Goal: Book appointment/travel/reservation

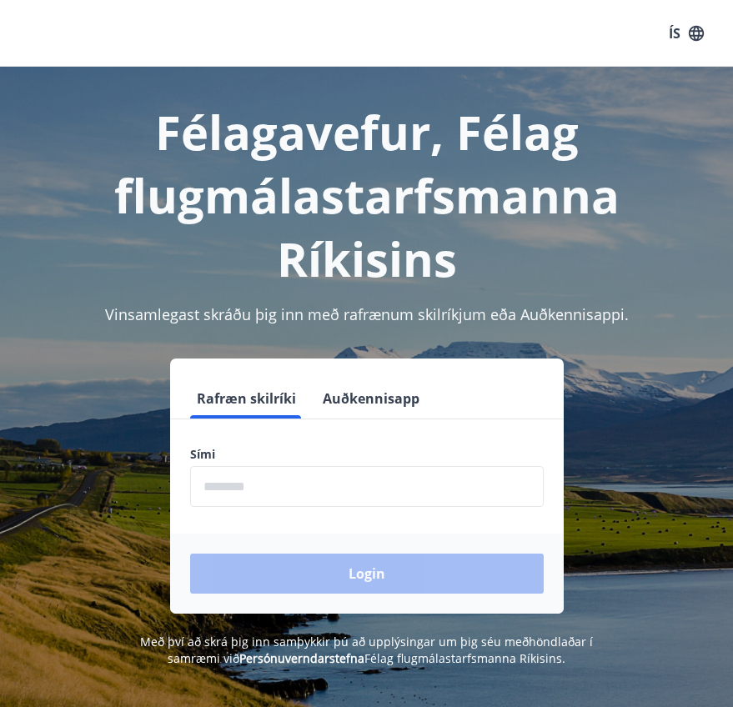
click at [269, 485] on input "phone" at bounding box center [366, 486] width 353 height 41
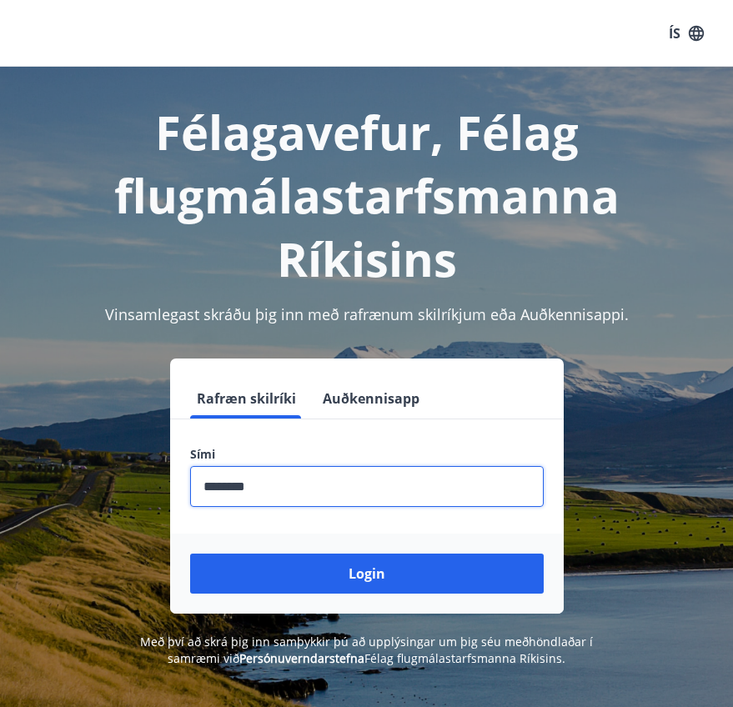
type input "********"
click at [366, 574] on button "Login" at bounding box center [366, 573] width 353 height 40
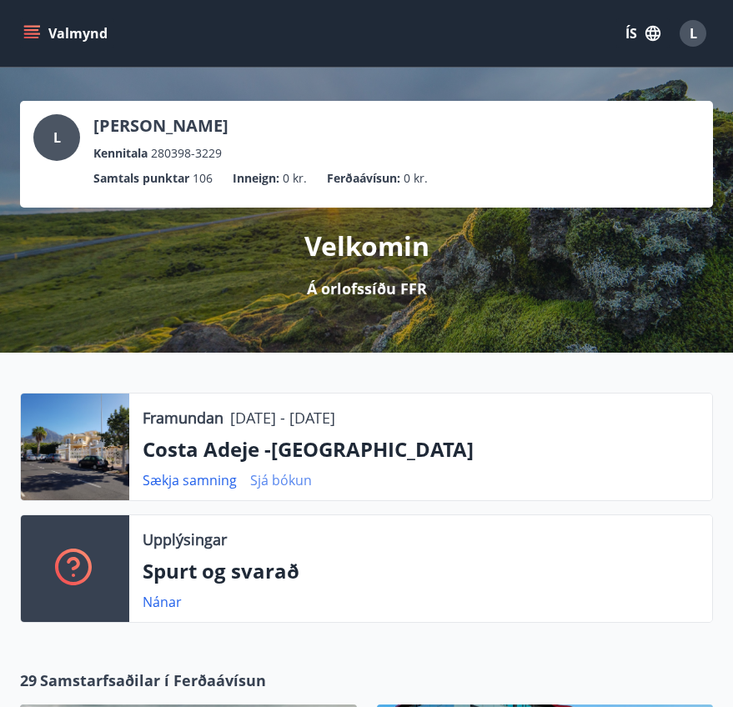
click at [278, 480] on link "Sjá bókun" at bounding box center [281, 480] width 62 height 18
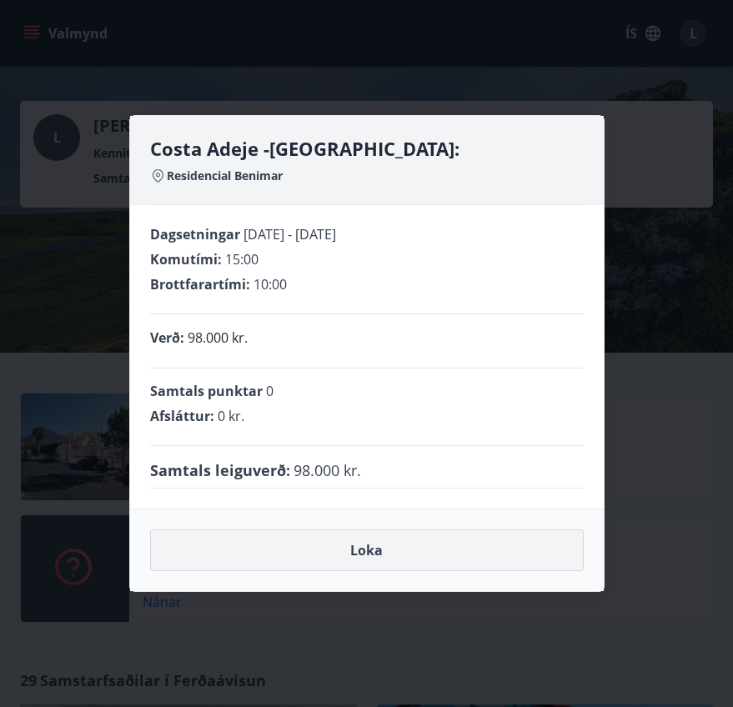
click at [337, 547] on button "Loka" at bounding box center [366, 550] width 433 height 42
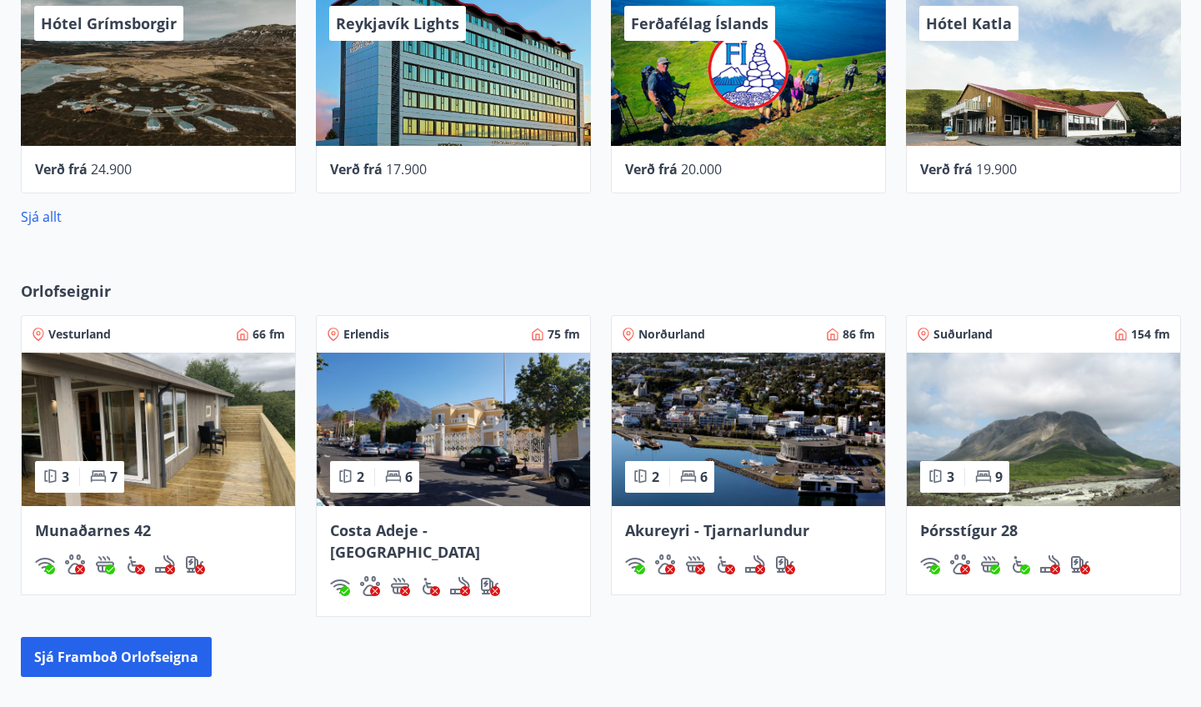
scroll to position [815, 0]
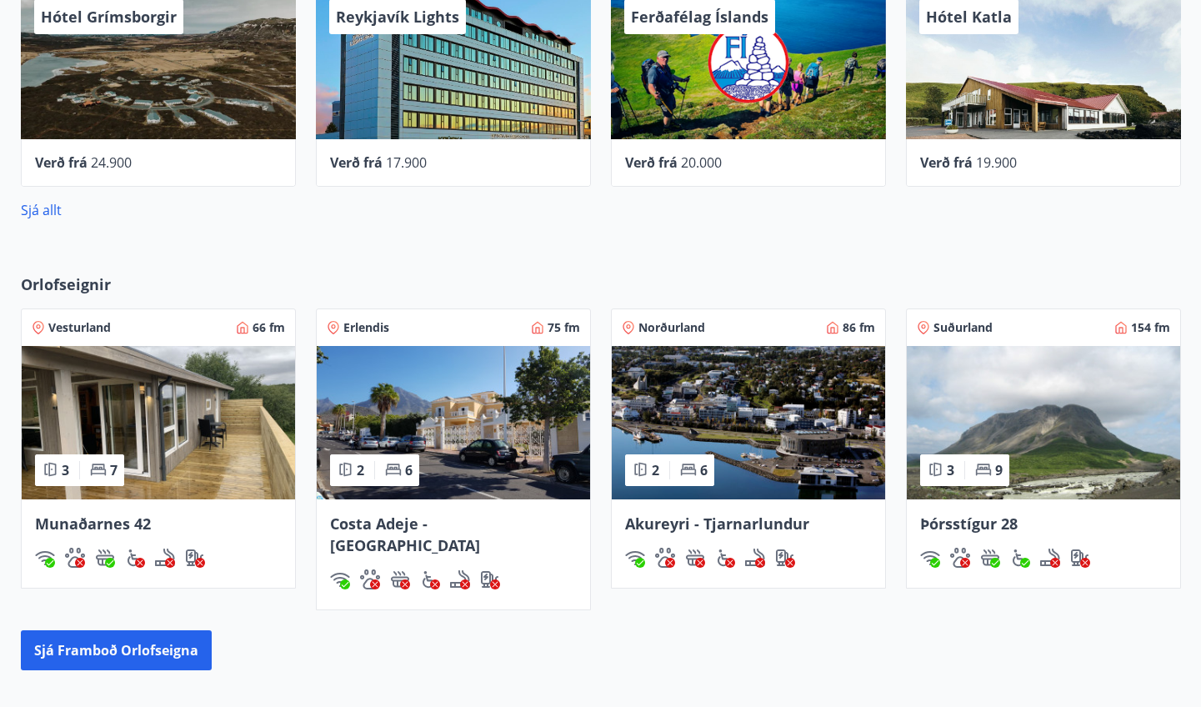
click at [373, 480] on div "2 6" at bounding box center [374, 470] width 89 height 32
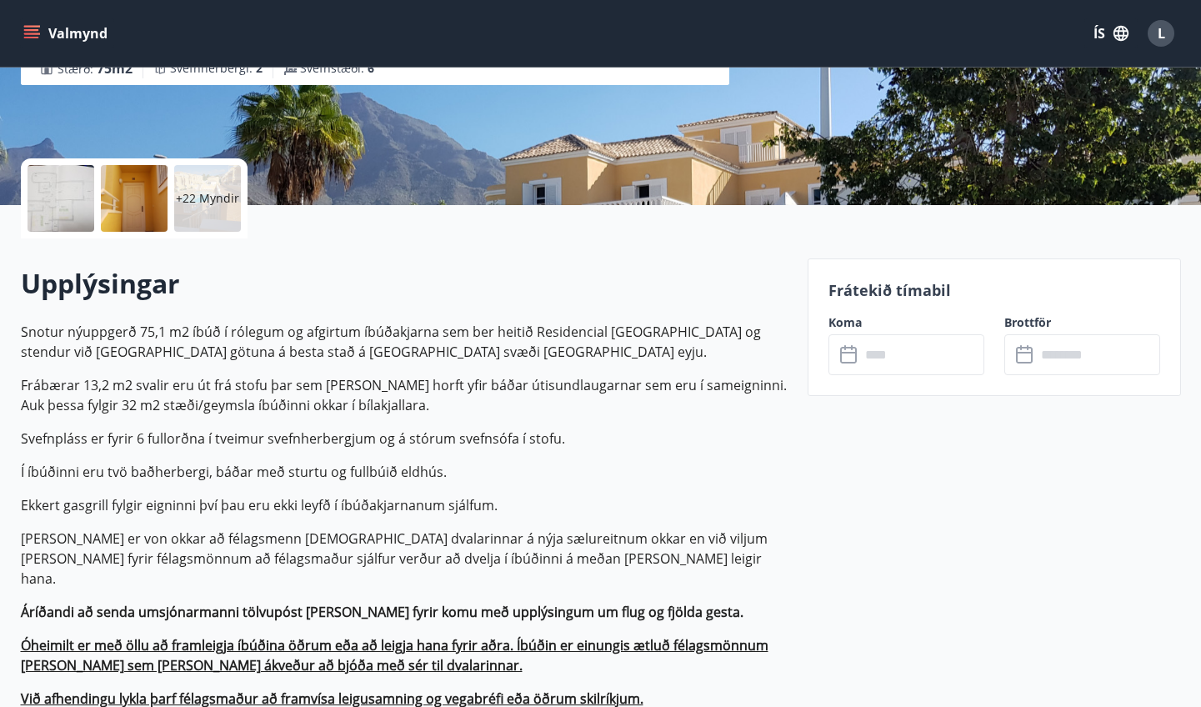
scroll to position [237, 0]
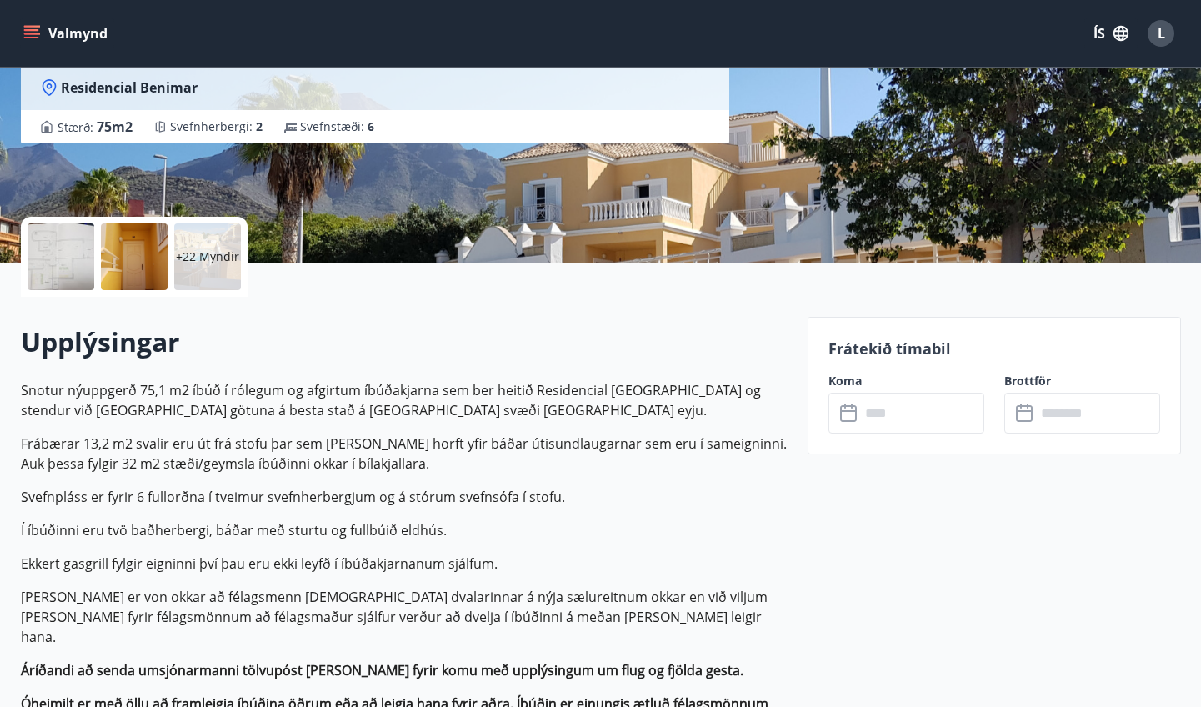
click at [732, 405] on icon at bounding box center [848, 413] width 17 height 17
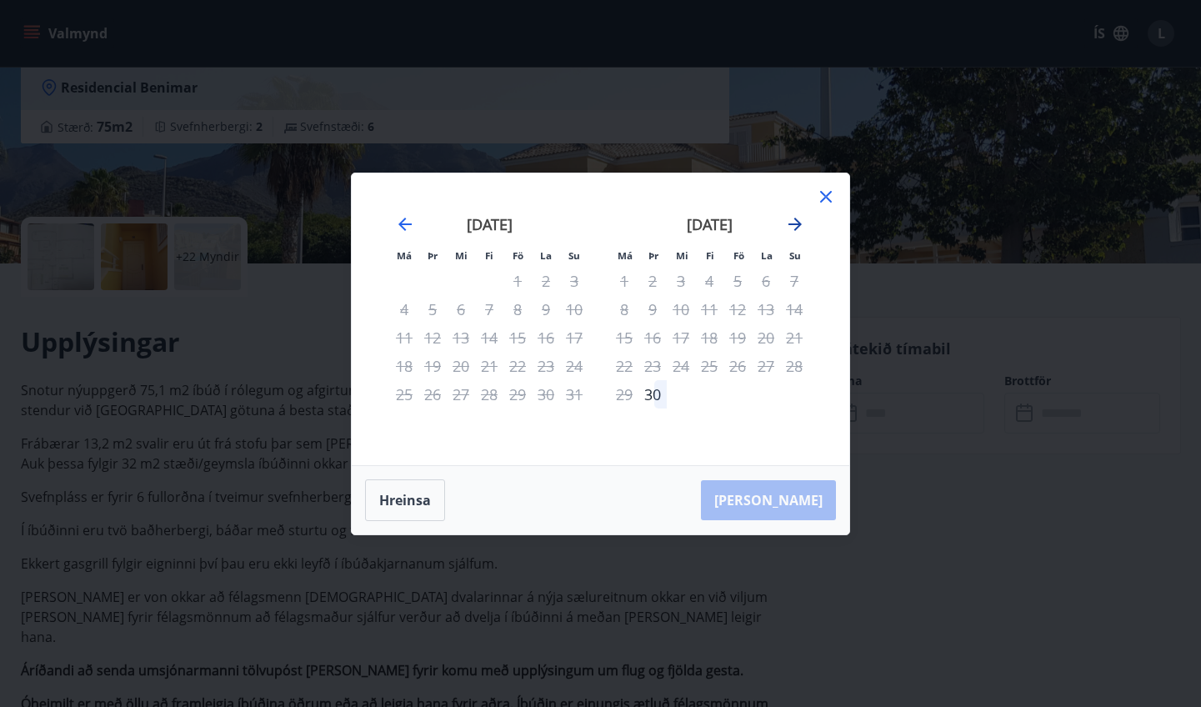
click at [732, 228] on icon "Move forward to switch to the next month." at bounding box center [795, 224] width 13 height 13
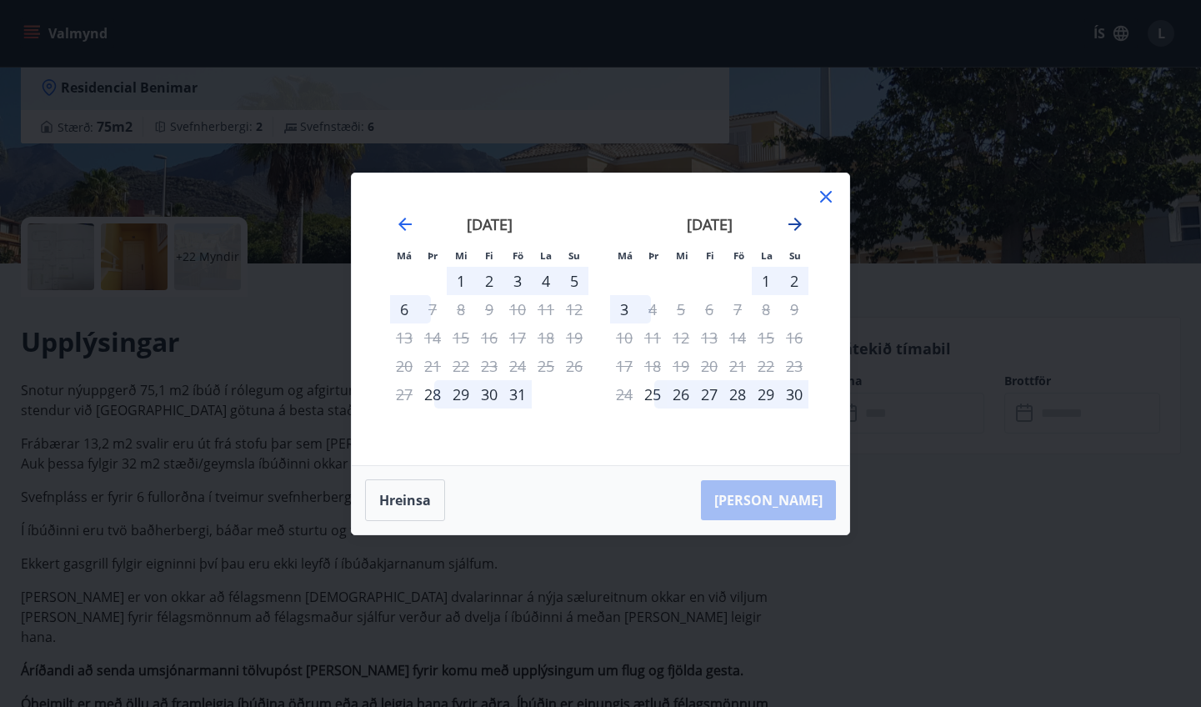
click at [732, 228] on icon "Move forward to switch to the next month." at bounding box center [795, 224] width 13 height 13
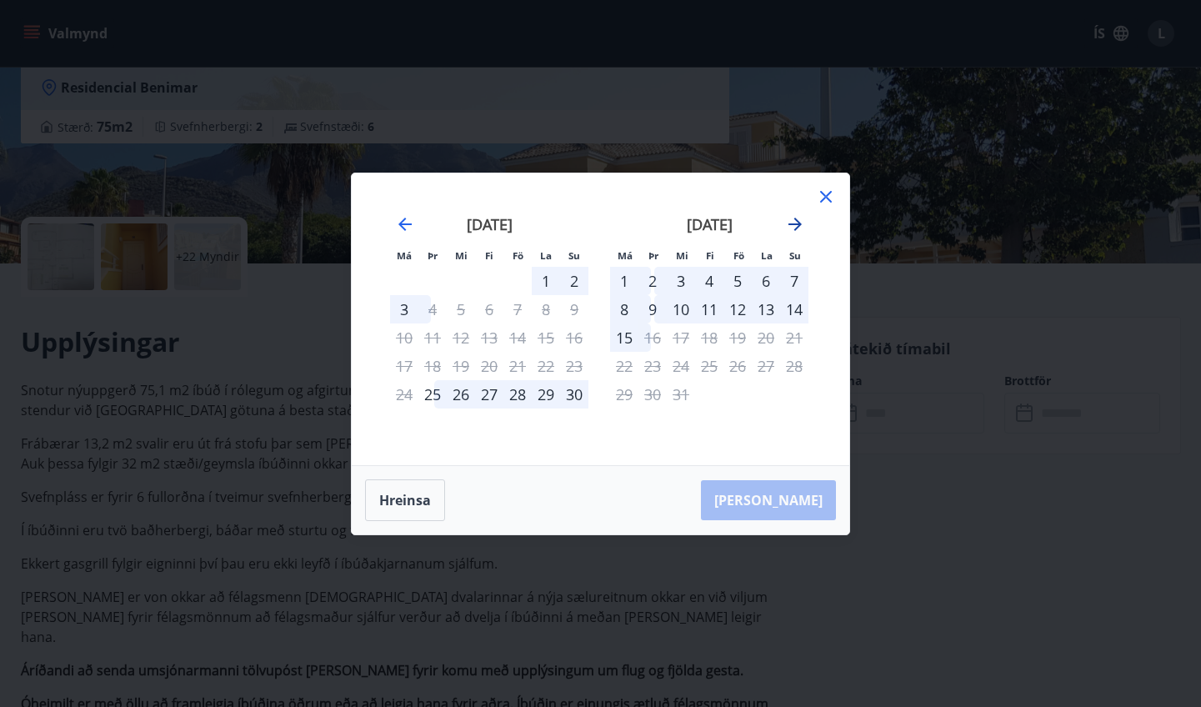
click at [732, 216] on icon "Move forward to switch to the next month." at bounding box center [795, 224] width 20 height 20
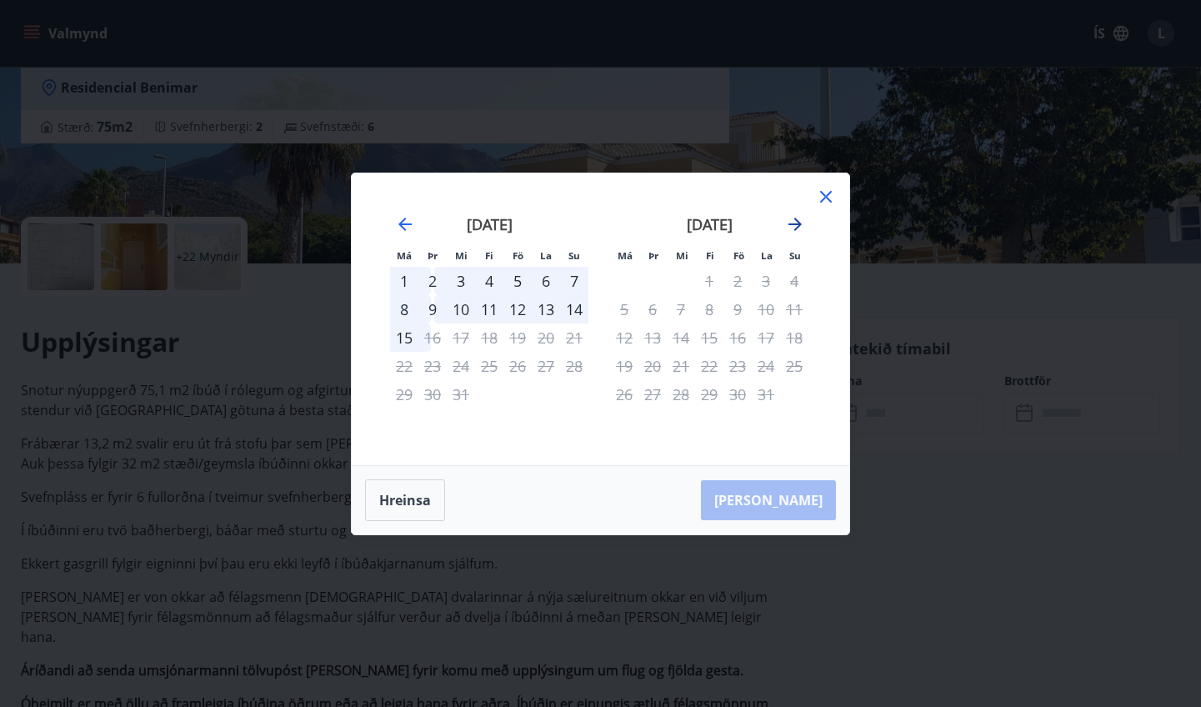
click at [732, 216] on icon "Move forward to switch to the next month." at bounding box center [795, 224] width 20 height 20
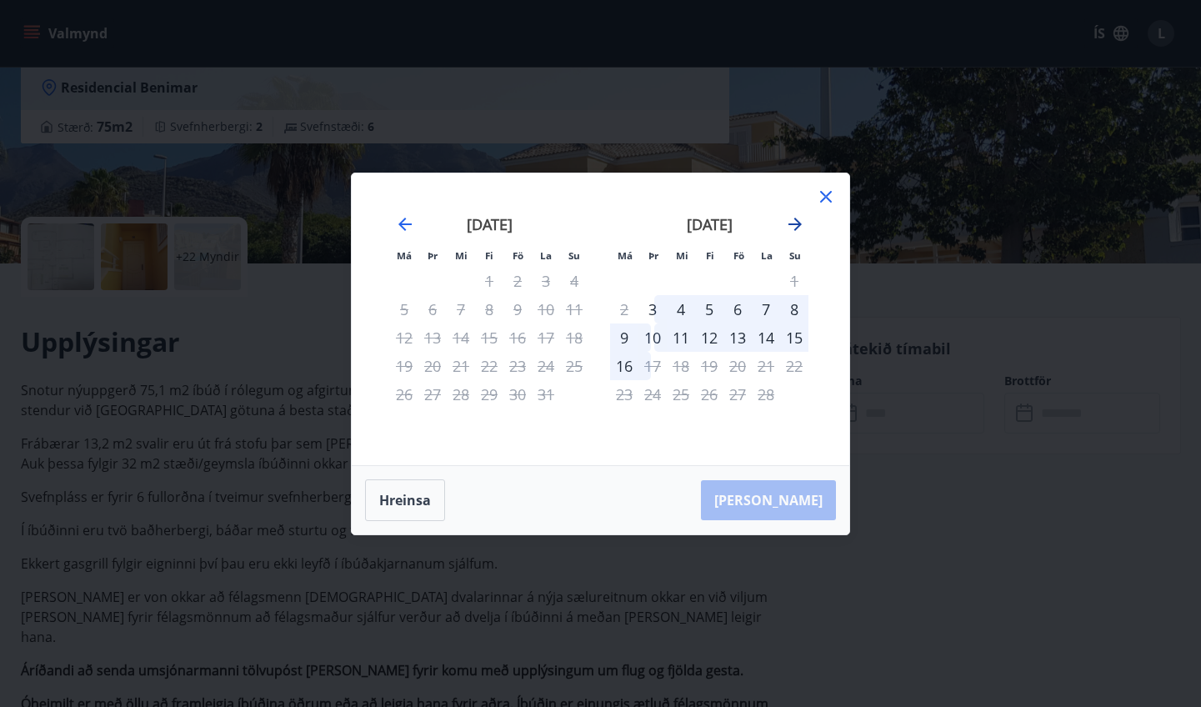
click at [732, 223] on icon "Move forward to switch to the next month." at bounding box center [795, 224] width 20 height 20
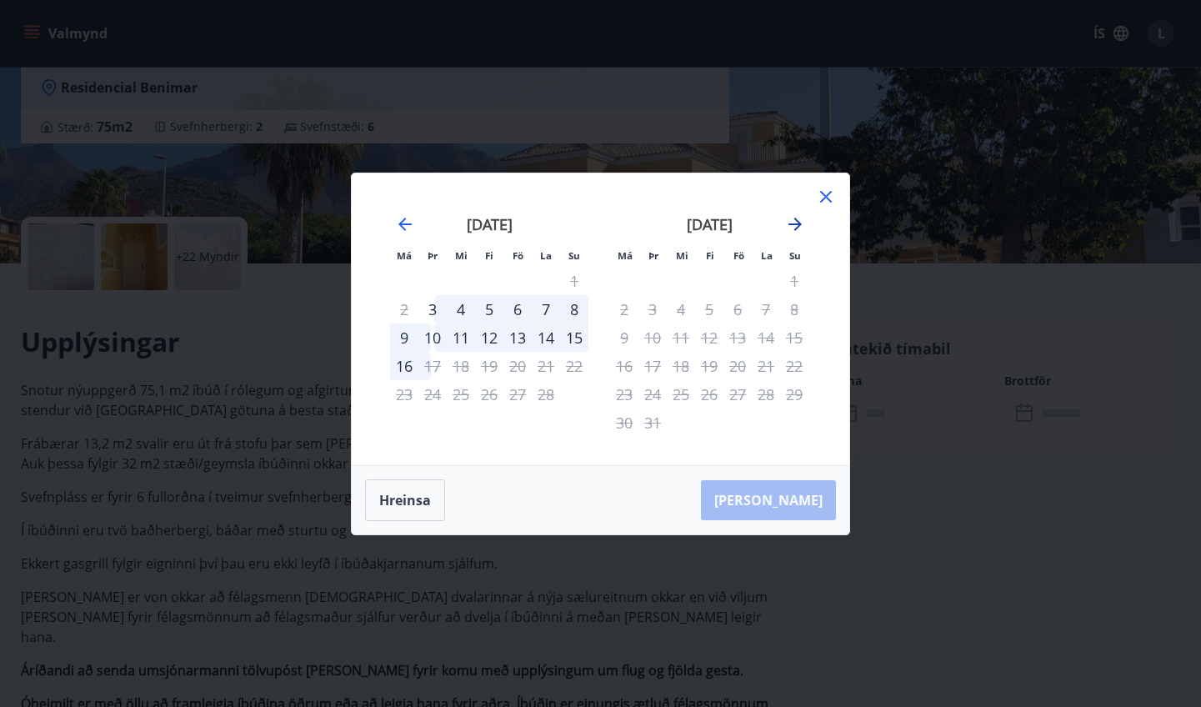
click at [732, 223] on icon "Move forward to switch to the next month." at bounding box center [795, 224] width 20 height 20
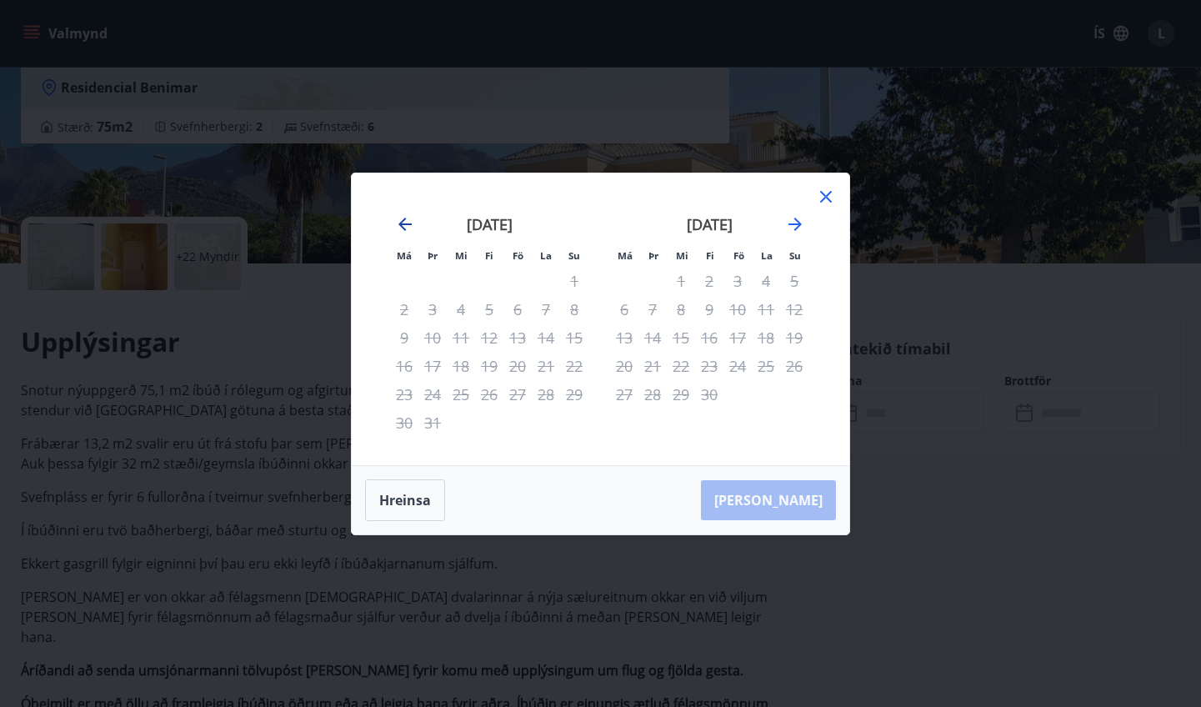
click at [404, 227] on icon "Move backward to switch to the previous month." at bounding box center [405, 224] width 20 height 20
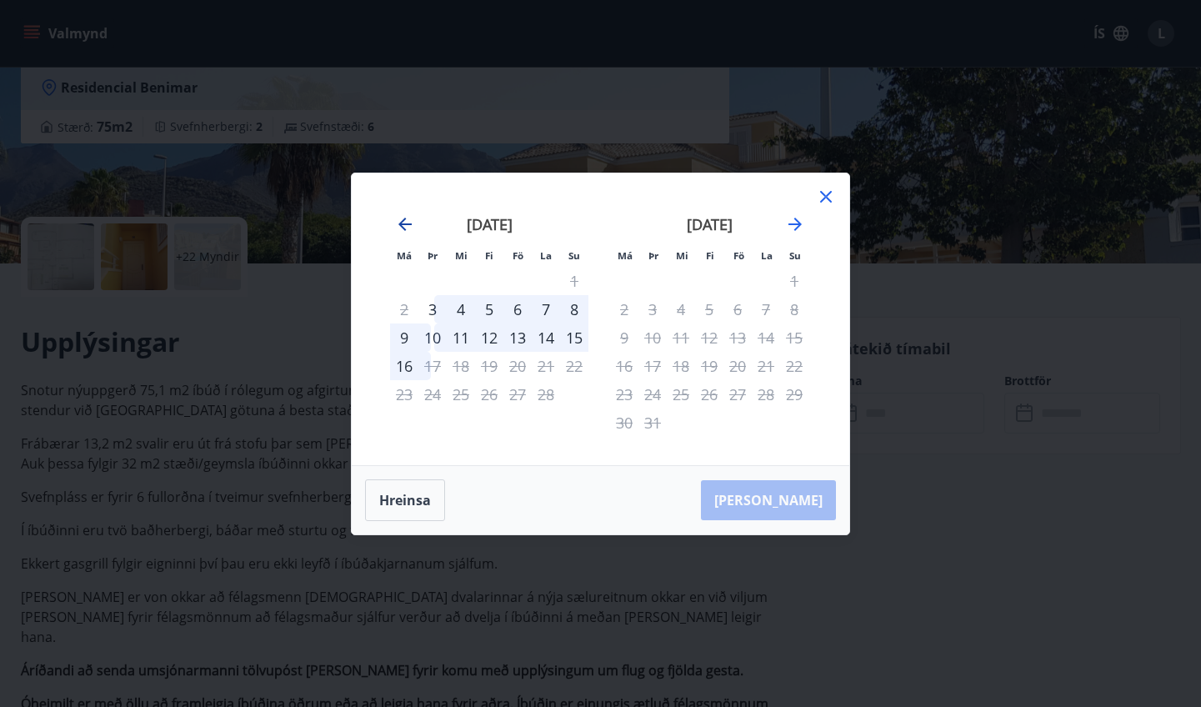
click at [404, 227] on icon "Move backward to switch to the previous month." at bounding box center [405, 224] width 20 height 20
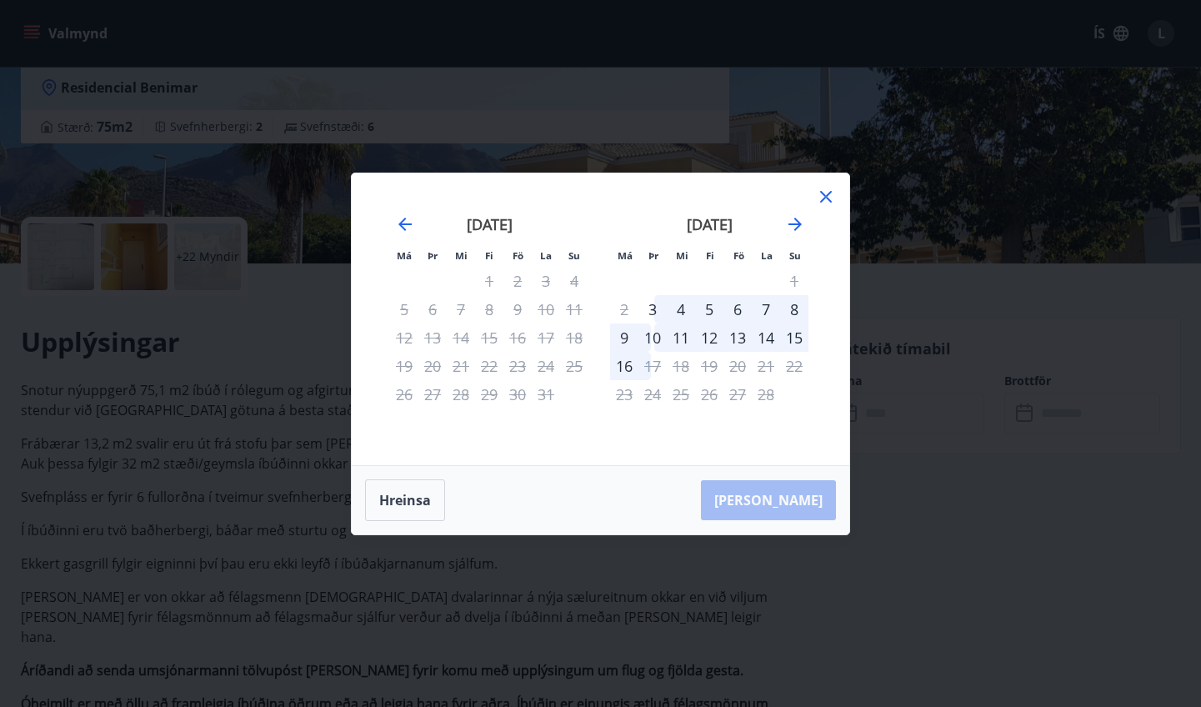
click at [633, 335] on div "9" at bounding box center [624, 337] width 28 height 28
click at [685, 335] on div "11" at bounding box center [681, 337] width 28 height 28
click at [626, 384] on div "23" at bounding box center [624, 394] width 28 height 28
click at [626, 363] on div "16" at bounding box center [624, 366] width 28 height 28
click at [684, 309] on div "4" at bounding box center [681, 309] width 28 height 28
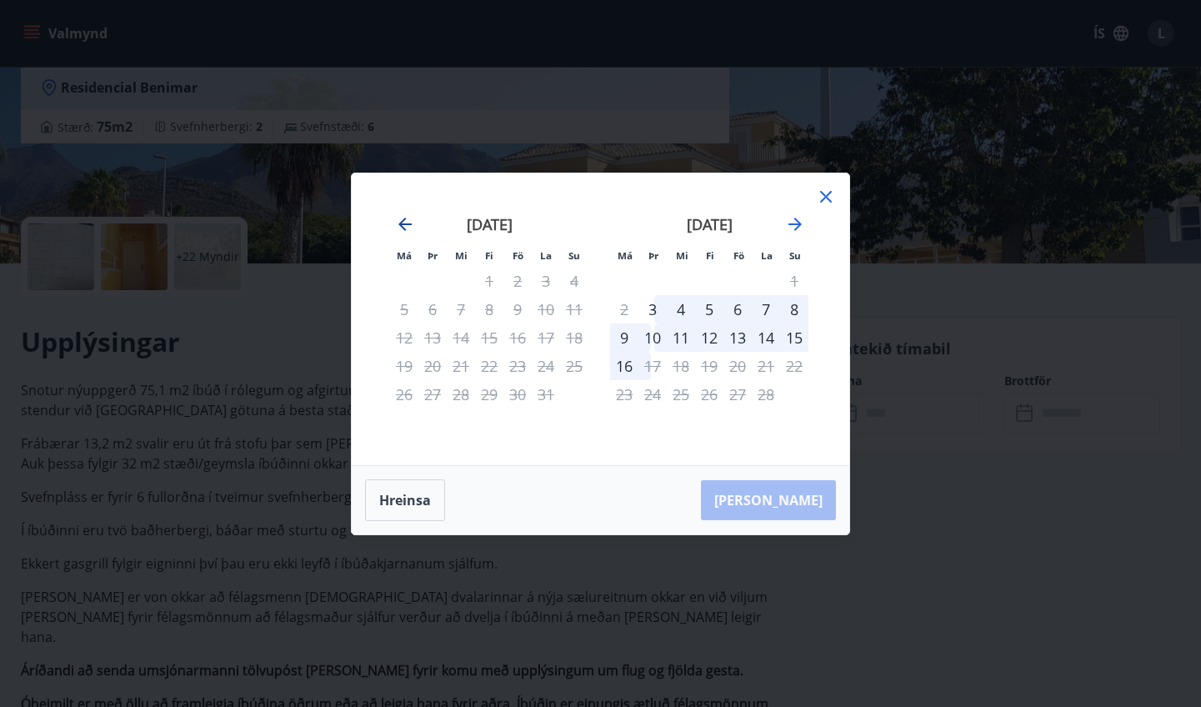
click at [403, 225] on icon "Move backward to switch to the previous month." at bounding box center [405, 224] width 20 height 20
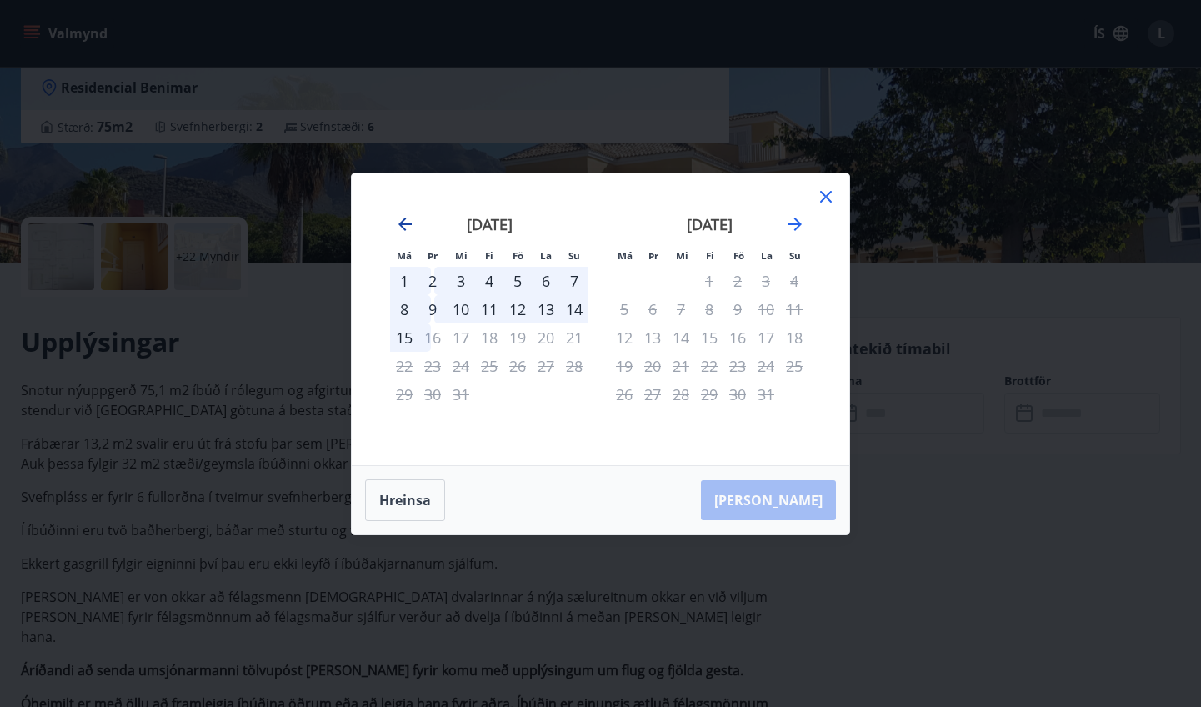
click at [403, 225] on icon "Move backward to switch to the previous month." at bounding box center [405, 224] width 20 height 20
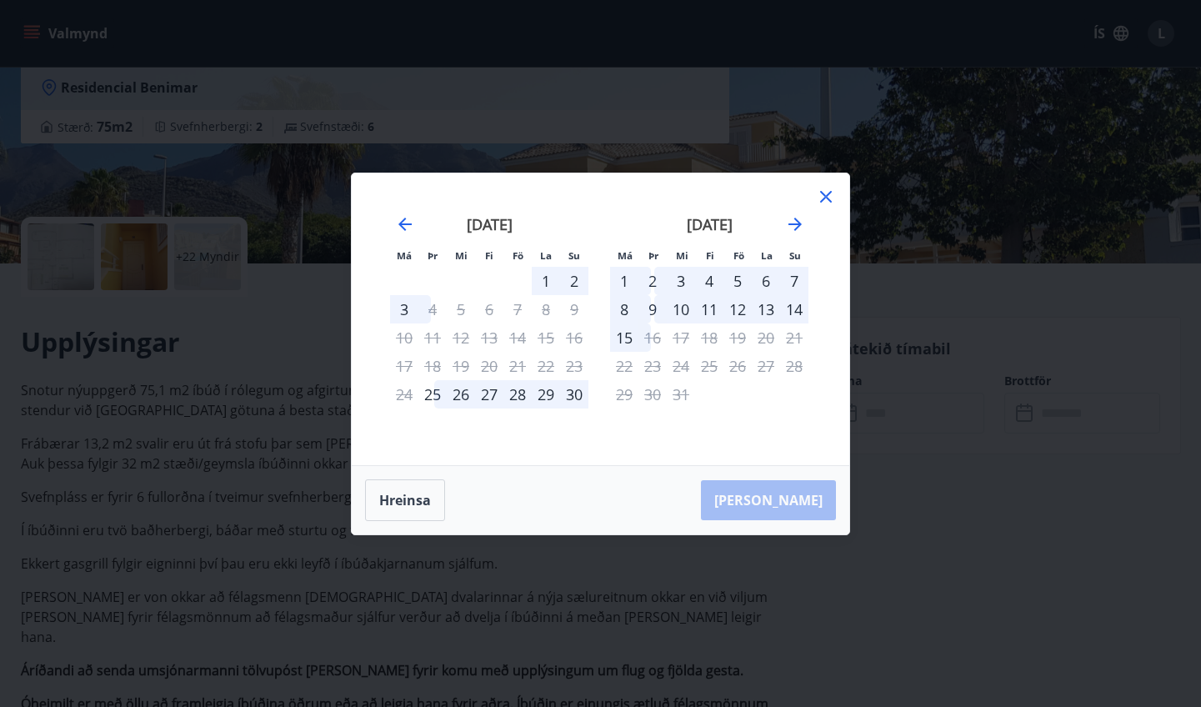
click at [619, 296] on div "8" at bounding box center [624, 309] width 28 height 28
click at [627, 279] on div "1" at bounding box center [624, 281] width 28 height 28
click at [411, 230] on icon "Move backward to switch to the previous month." at bounding box center [405, 224] width 20 height 20
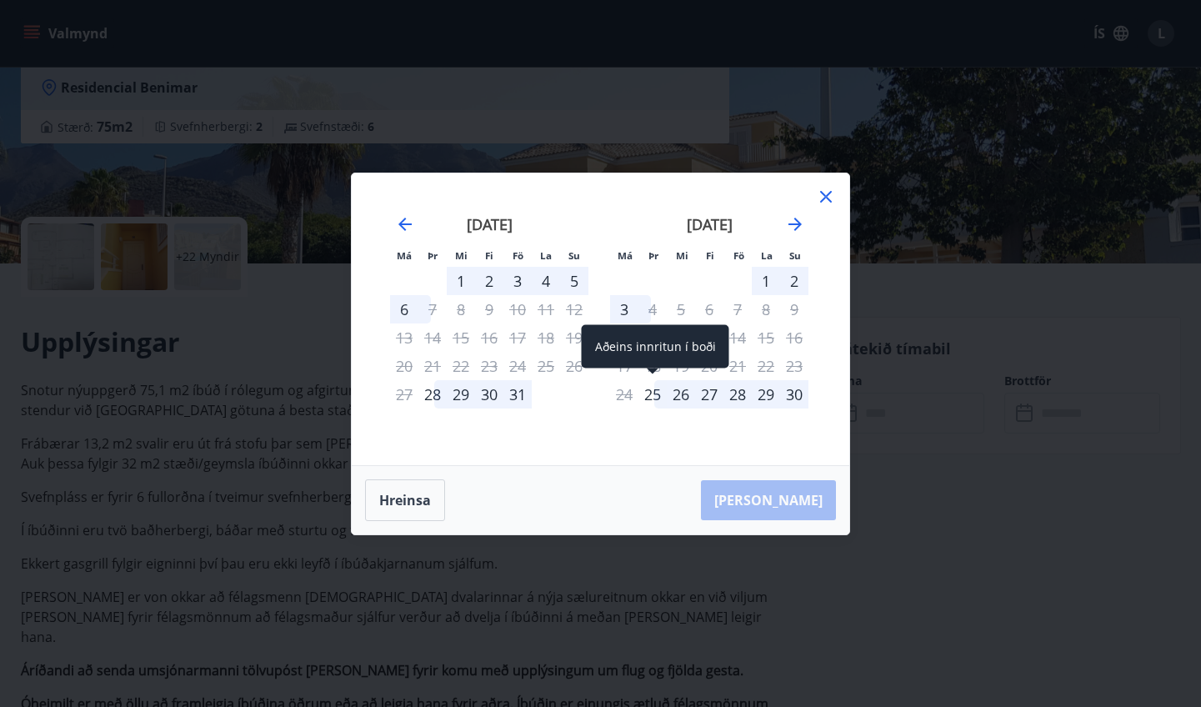
click at [656, 396] on div "25" at bounding box center [653, 394] width 28 height 28
click at [732, 195] on icon at bounding box center [826, 197] width 12 height 12
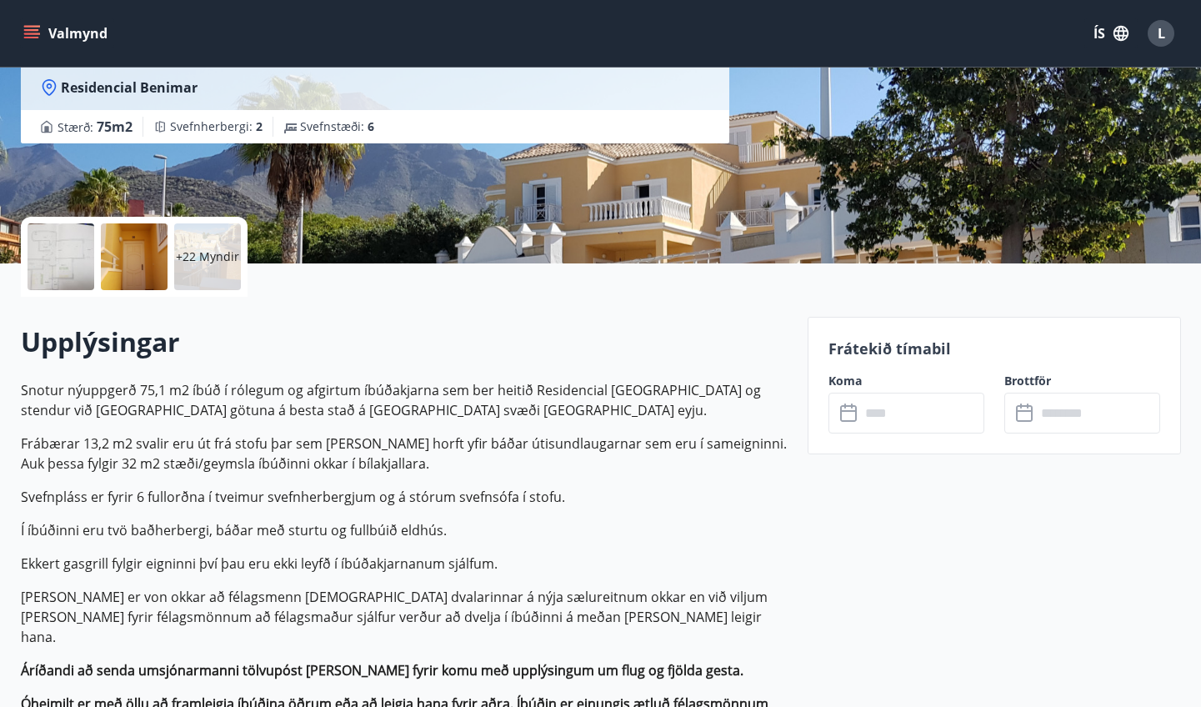
click at [732, 419] on icon at bounding box center [850, 413] width 20 height 20
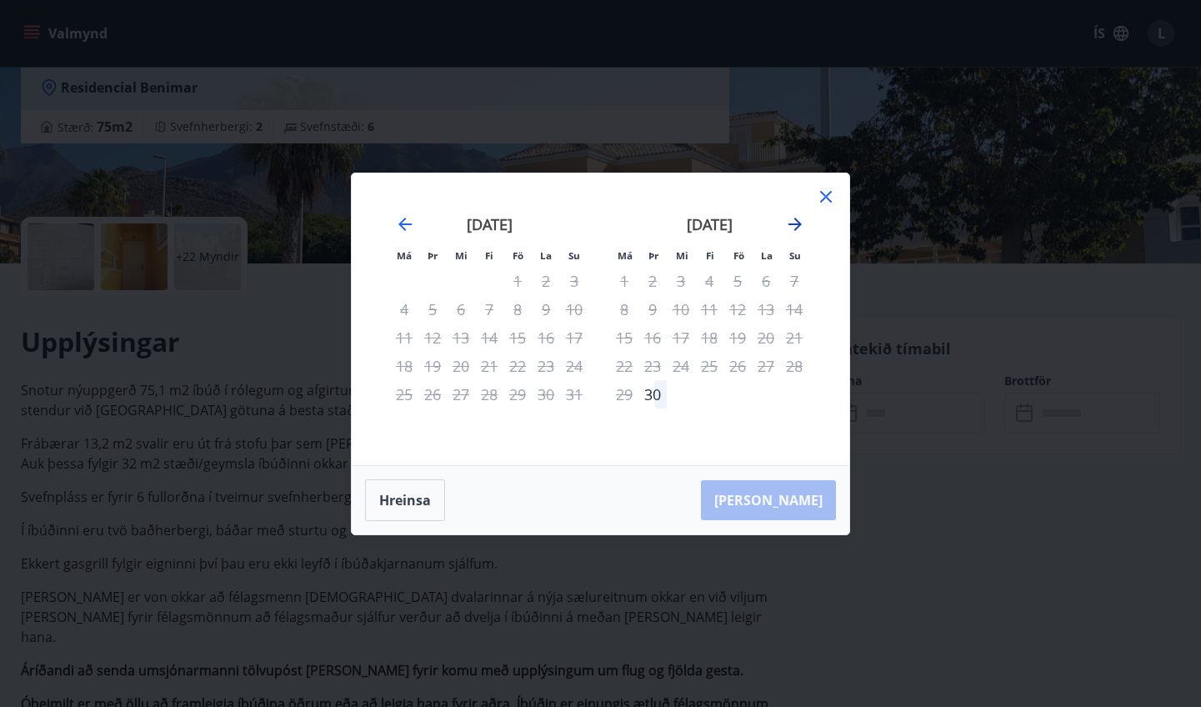
click at [732, 226] on icon "Move forward to switch to the next month." at bounding box center [795, 224] width 20 height 20
click at [732, 227] on icon "Move forward to switch to the next month." at bounding box center [795, 224] width 20 height 20
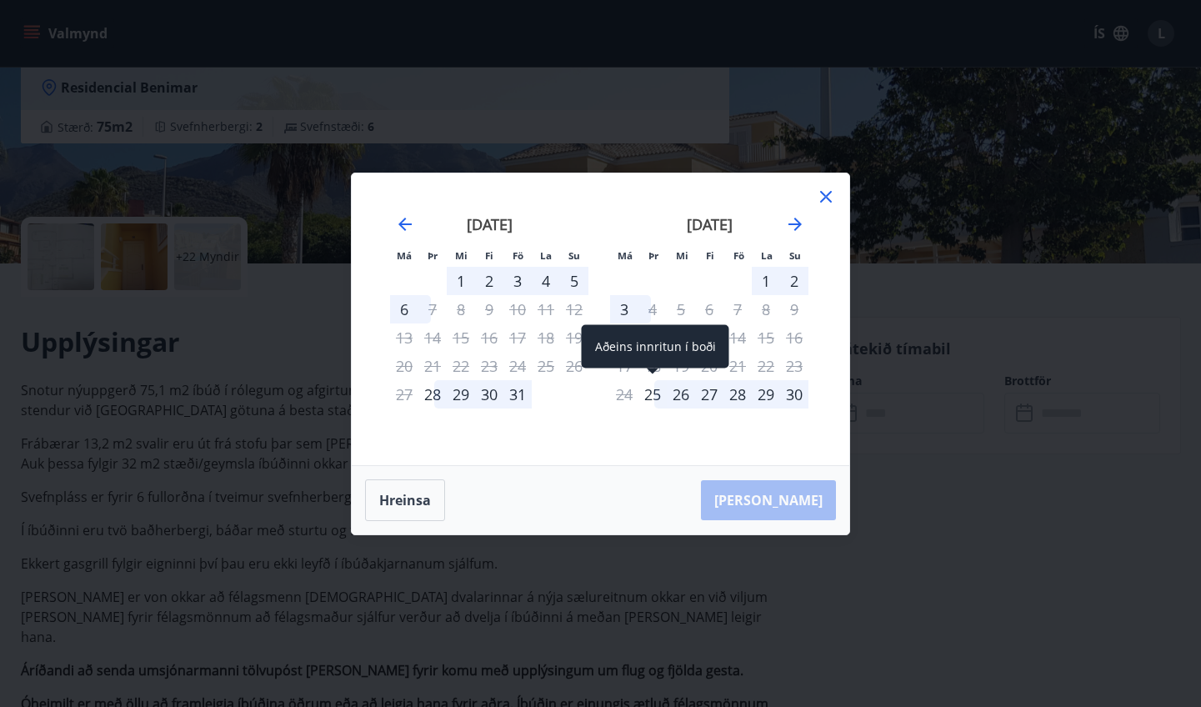
click at [656, 395] on div "25" at bounding box center [653, 394] width 28 height 28
click at [691, 395] on div "26" at bounding box center [681, 394] width 28 height 28
click at [732, 393] on div "28" at bounding box center [738, 394] width 28 height 28
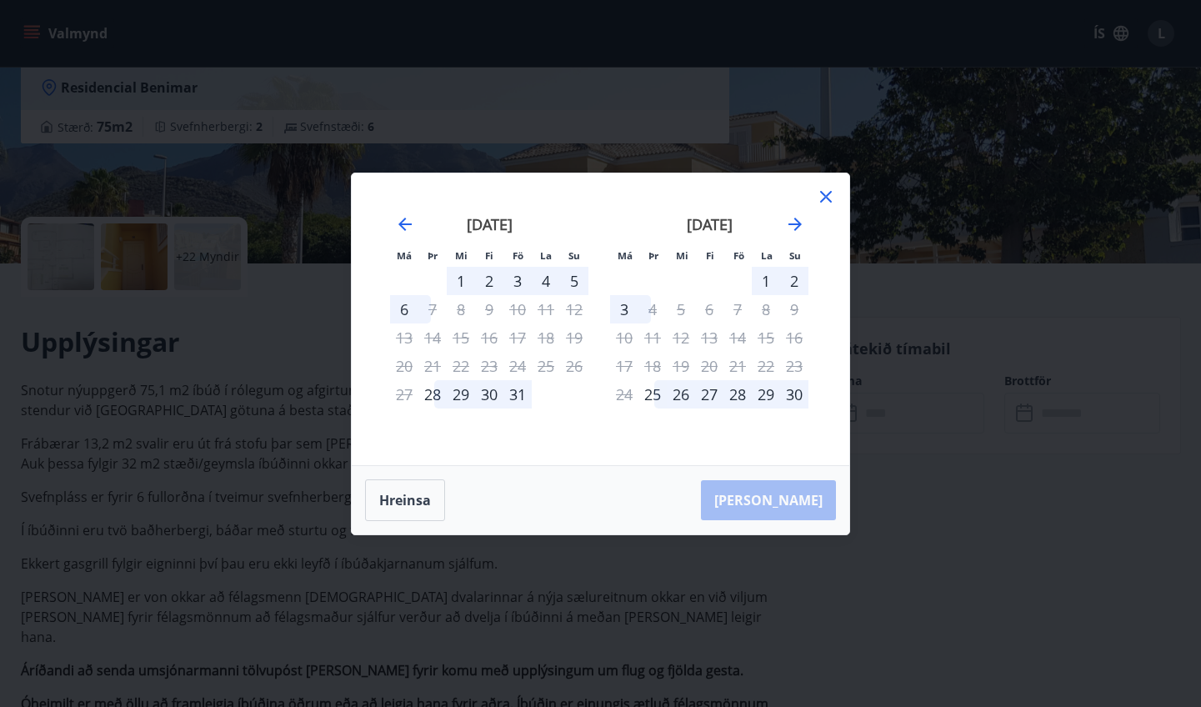
click at [732, 283] on div "1" at bounding box center [766, 281] width 28 height 28
click at [435, 393] on div "28" at bounding box center [432, 394] width 28 height 28
click at [404, 396] on div "27" at bounding box center [404, 394] width 28 height 28
click at [453, 397] on div "29" at bounding box center [461, 394] width 28 height 28
click at [732, 201] on icon at bounding box center [826, 197] width 20 height 20
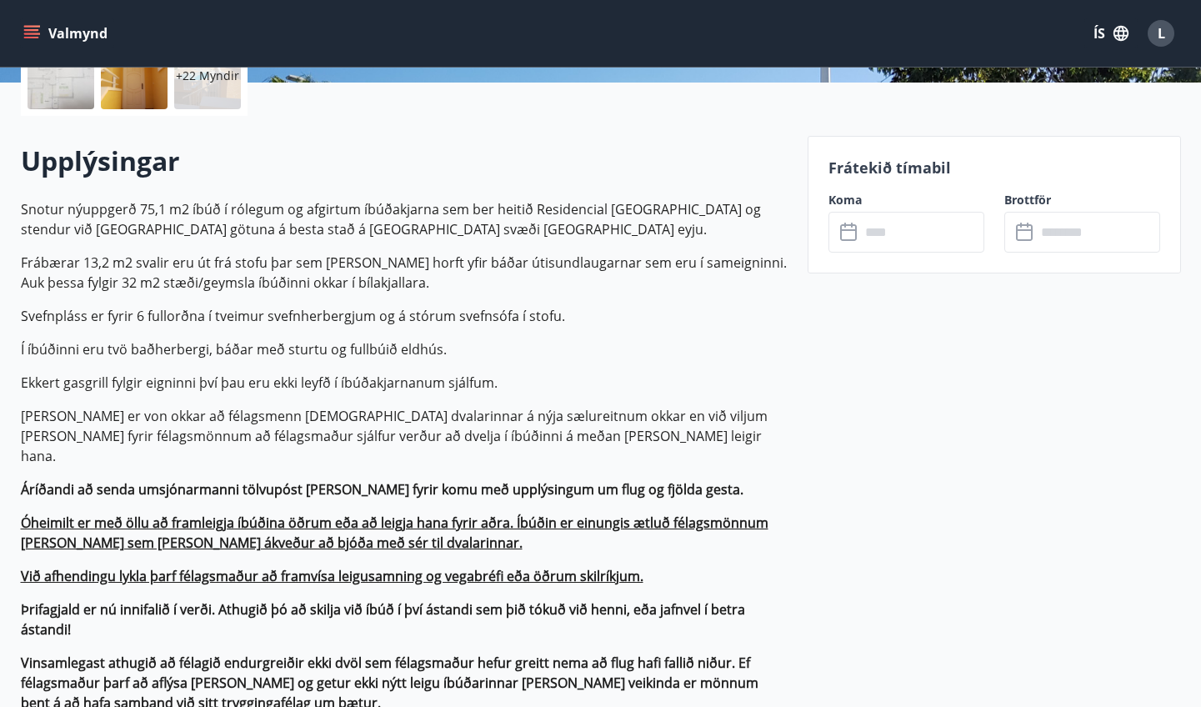
scroll to position [421, 0]
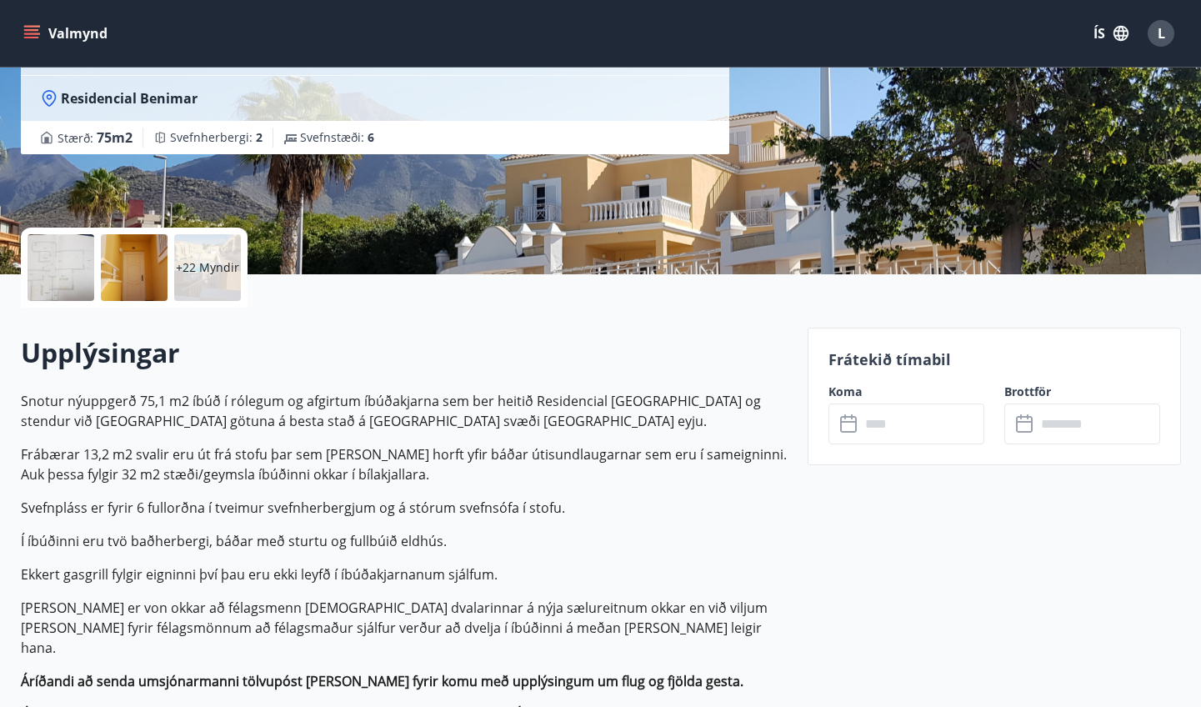
scroll to position [203, 0]
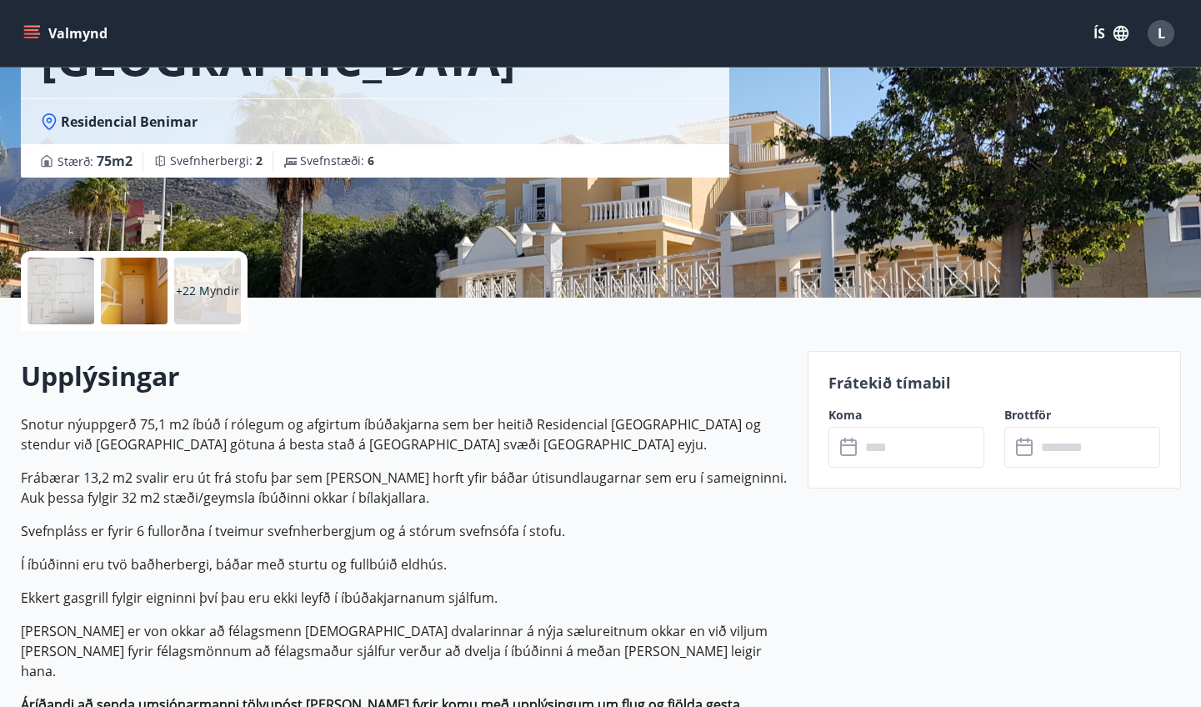
drag, startPoint x: 462, startPoint y: 376, endPoint x: 463, endPoint y: 384, distance: 8.4
click at [463, 384] on h2 "Upplýsingar" at bounding box center [404, 376] width 767 height 37
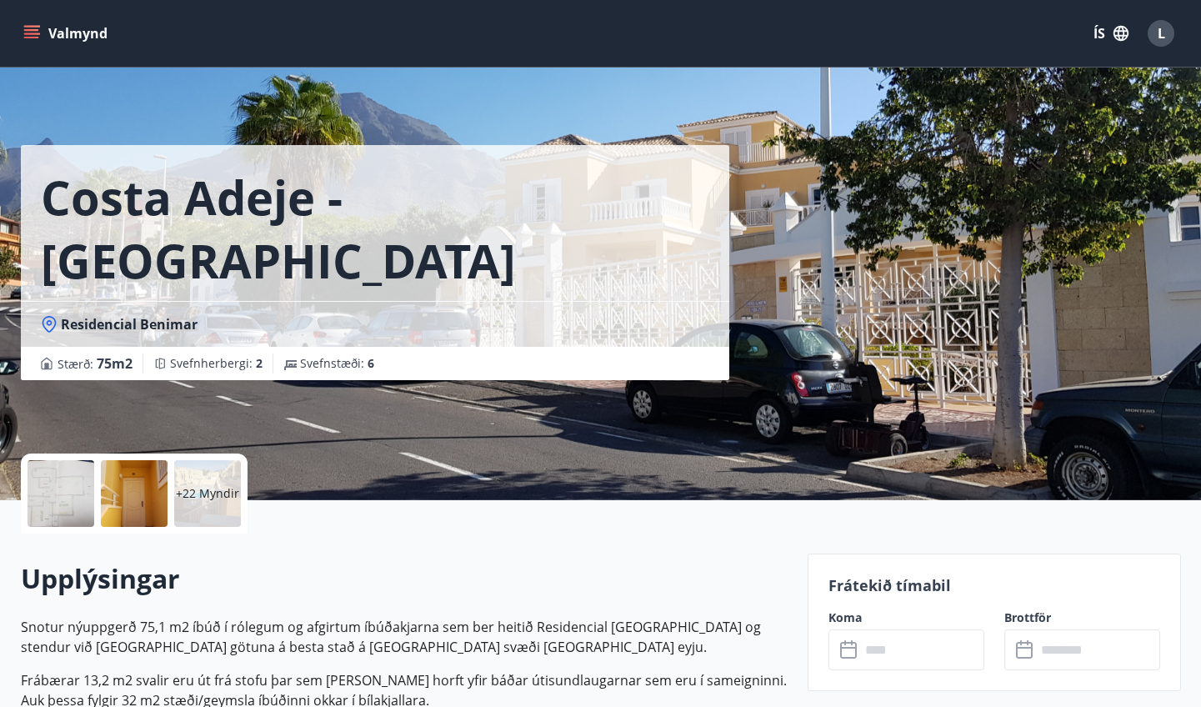
scroll to position [0, 0]
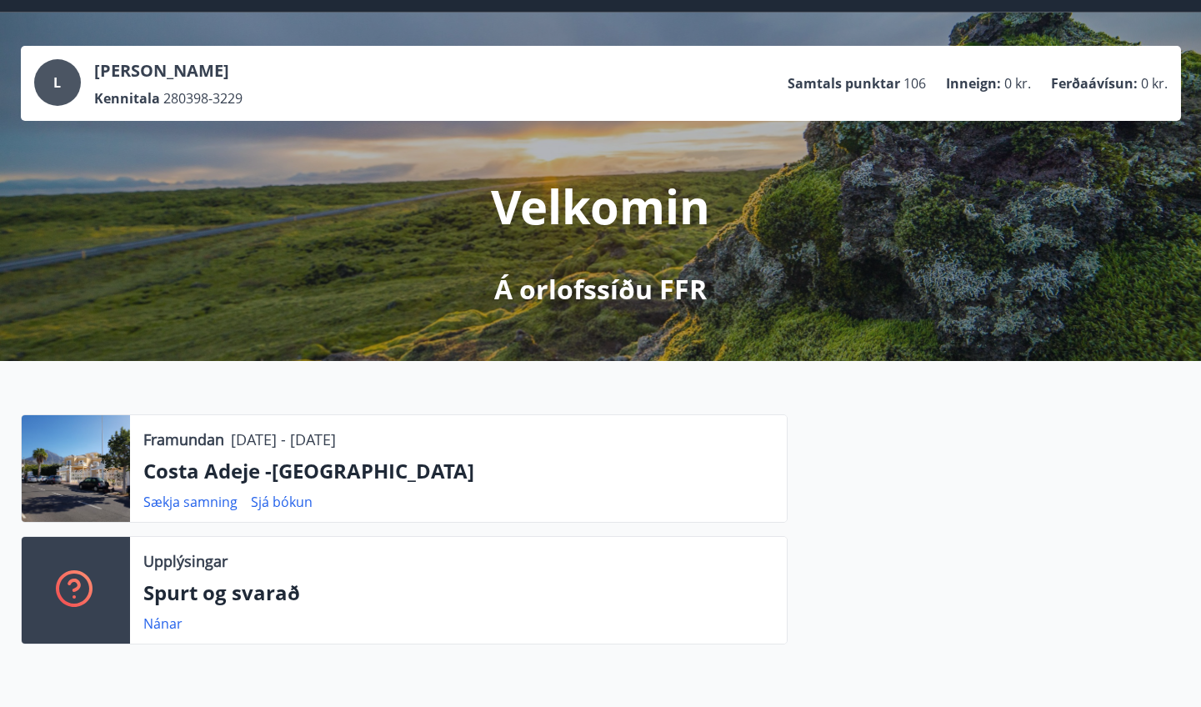
scroll to position [41, 0]
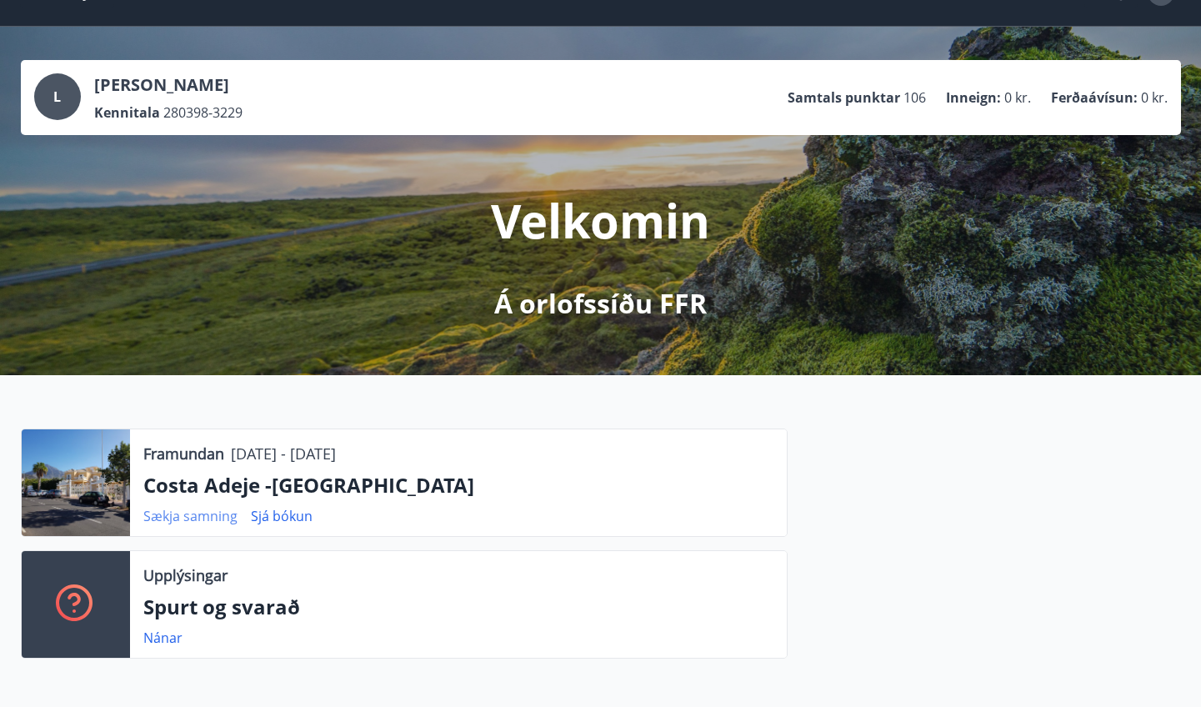
click at [219, 521] on link "Sækja samning" at bounding box center [190, 516] width 94 height 18
click at [182, 515] on link "Sækja samning" at bounding box center [190, 516] width 94 height 18
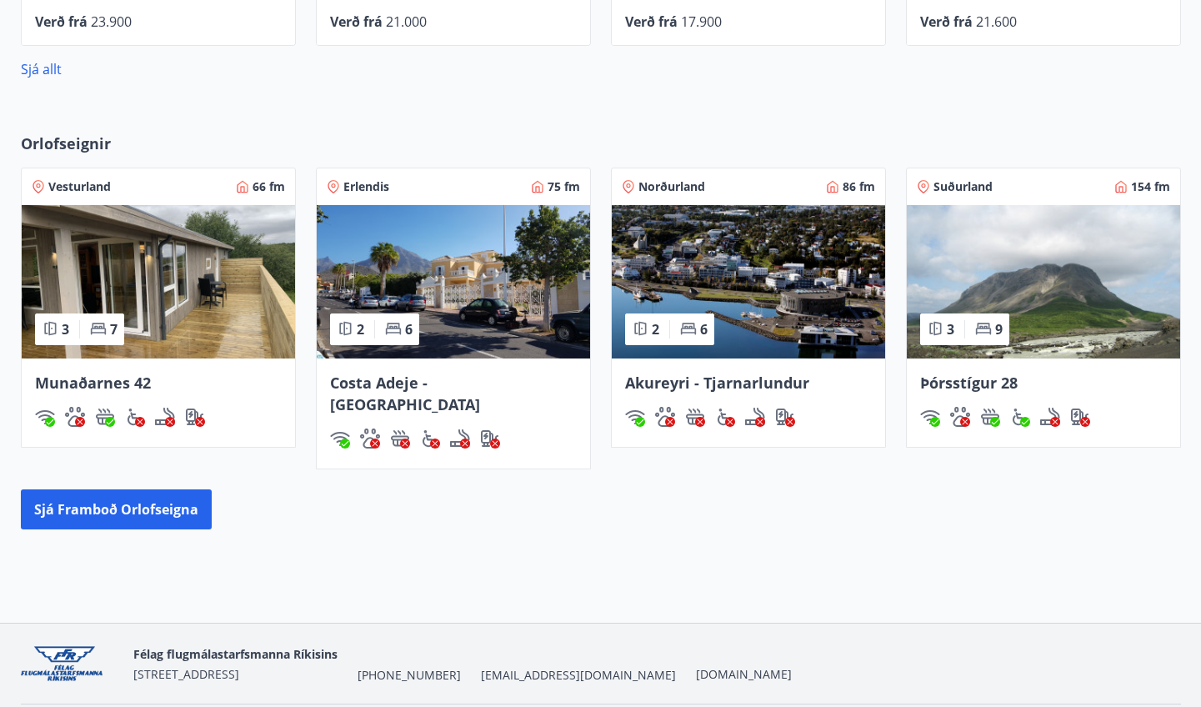
scroll to position [960, 0]
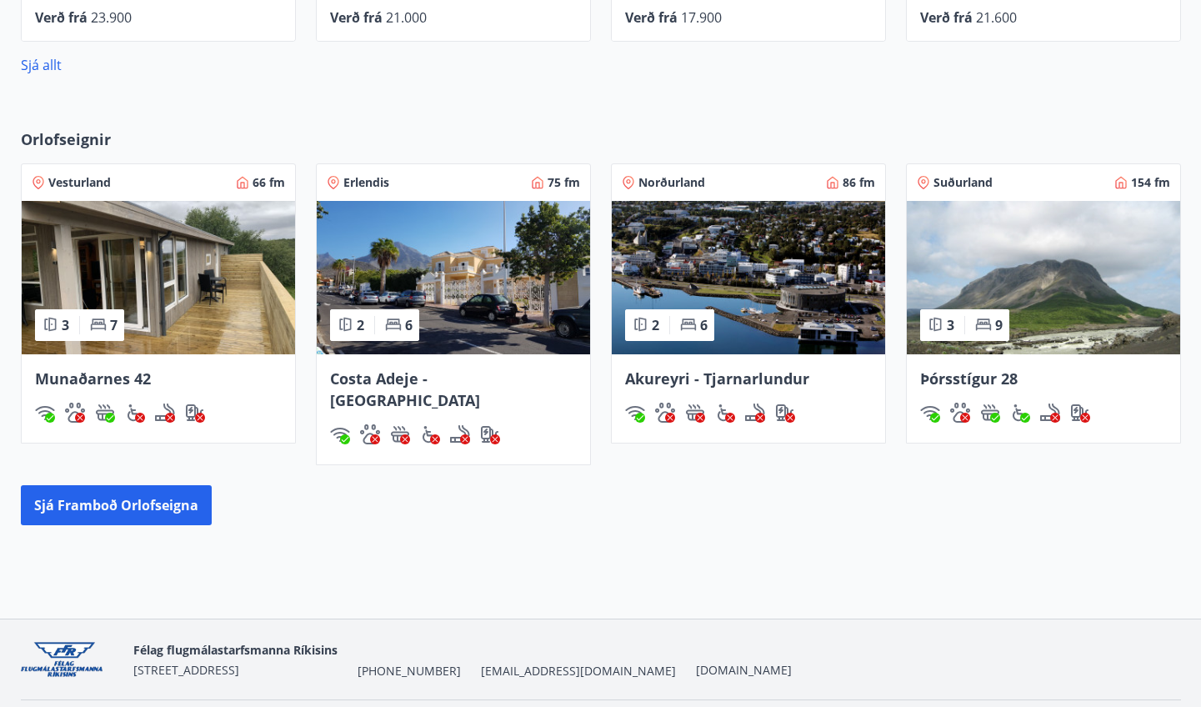
click at [732, 302] on img at bounding box center [1043, 277] width 273 height 153
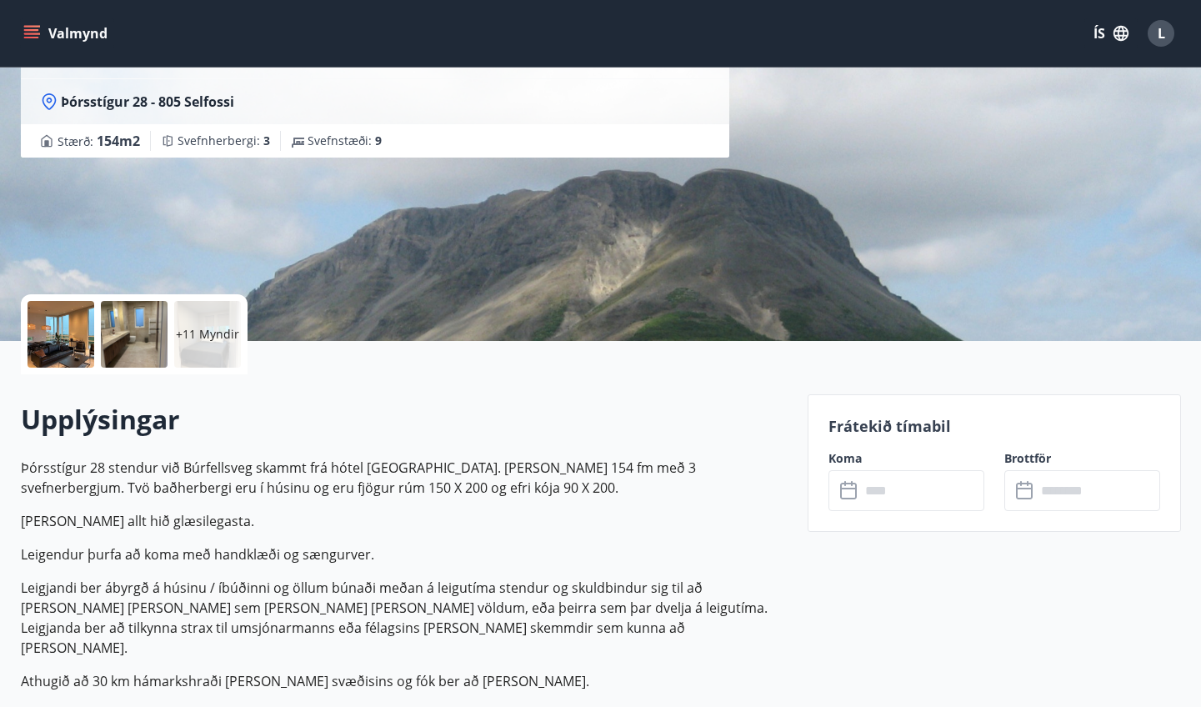
scroll to position [196, 0]
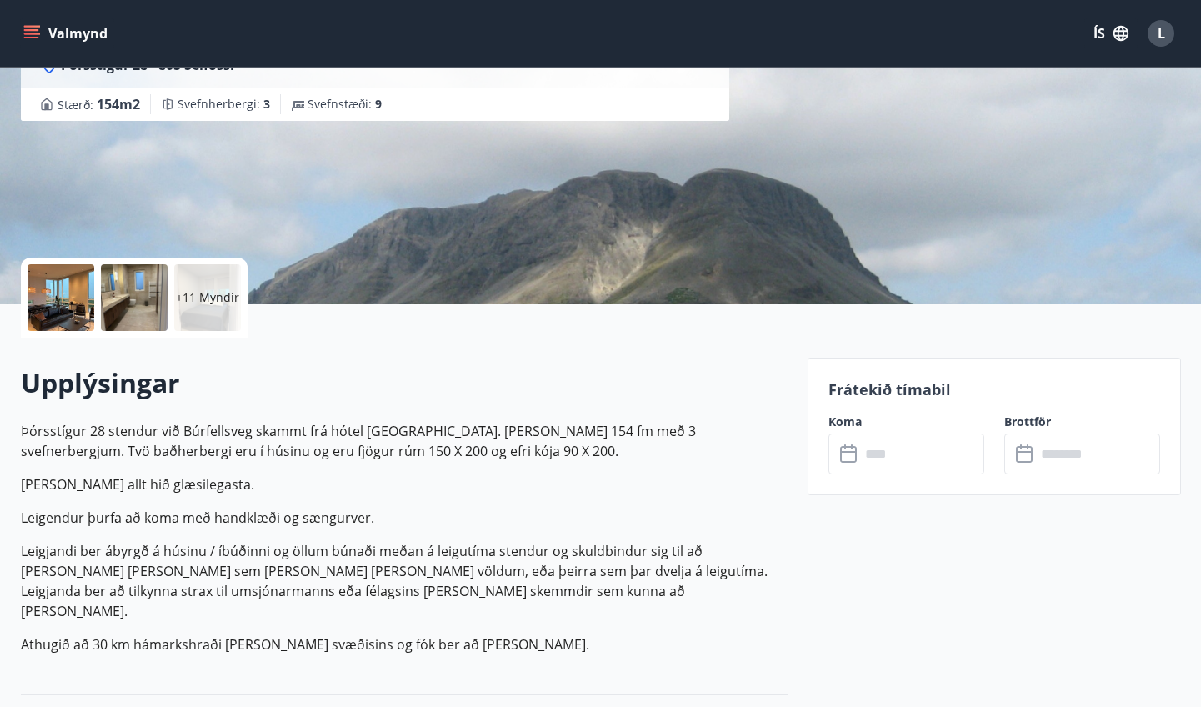
click at [732, 445] on icon at bounding box center [850, 454] width 20 height 20
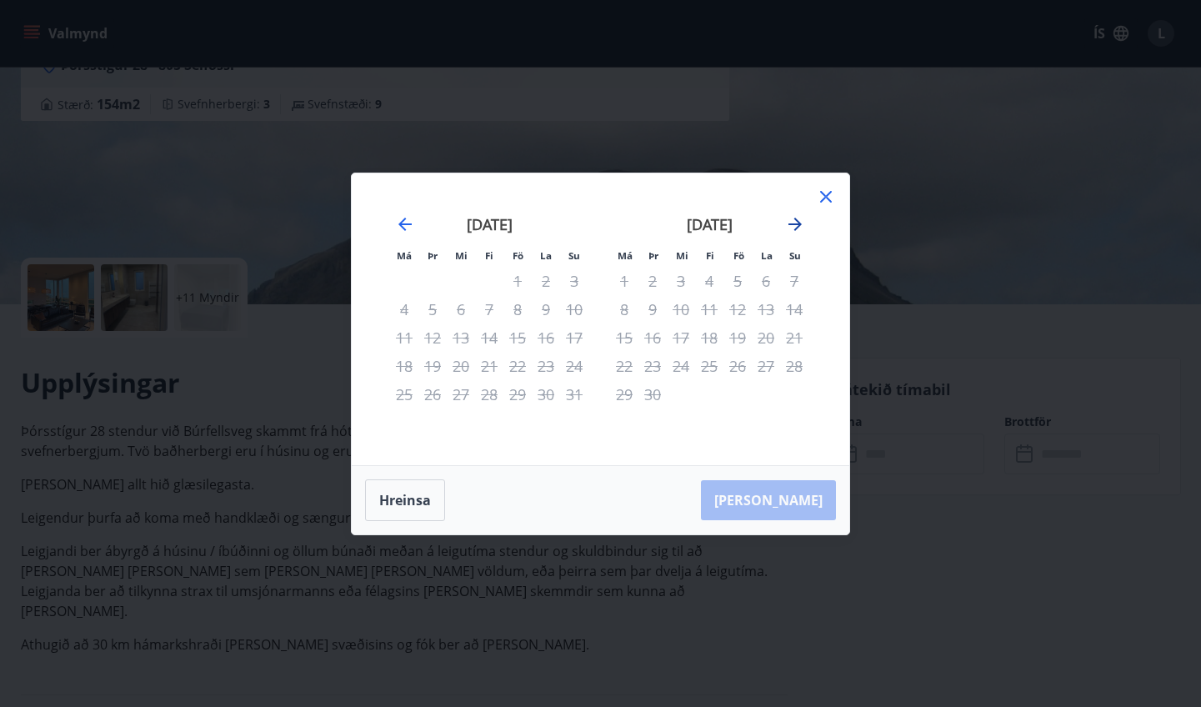
click at [732, 218] on icon "Move forward to switch to the next month." at bounding box center [795, 224] width 20 height 20
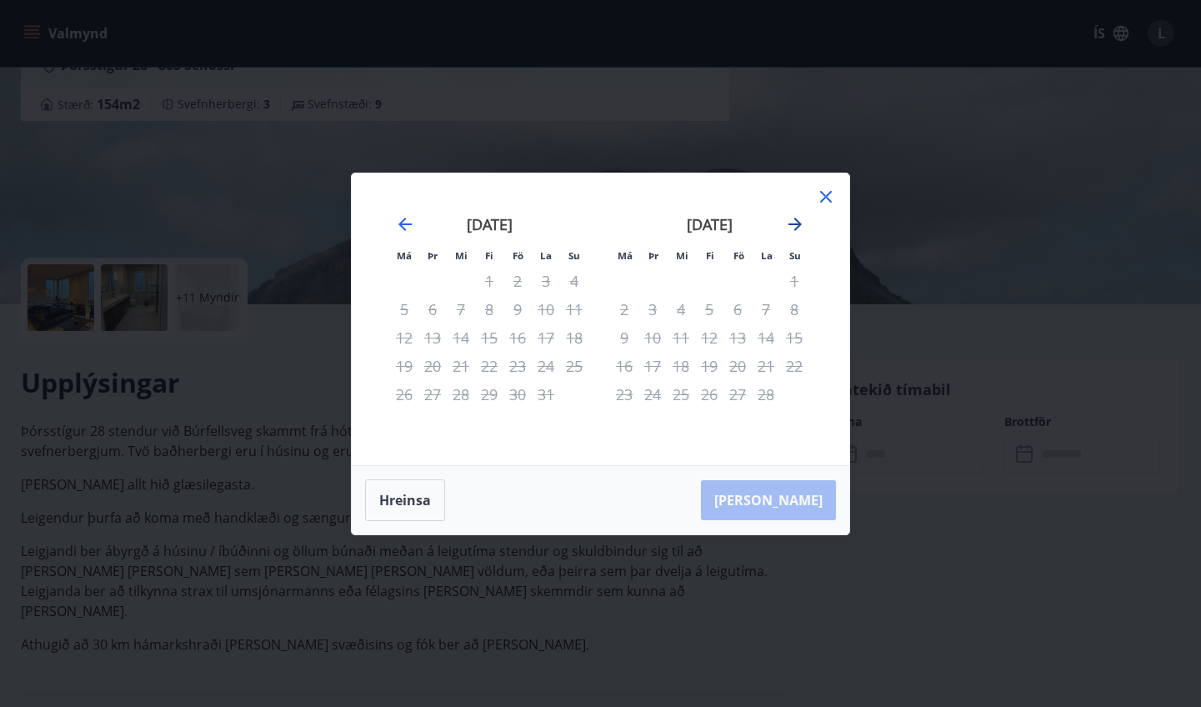
click at [732, 218] on icon "Move forward to switch to the next month." at bounding box center [795, 224] width 20 height 20
click at [732, 202] on icon at bounding box center [826, 197] width 20 height 20
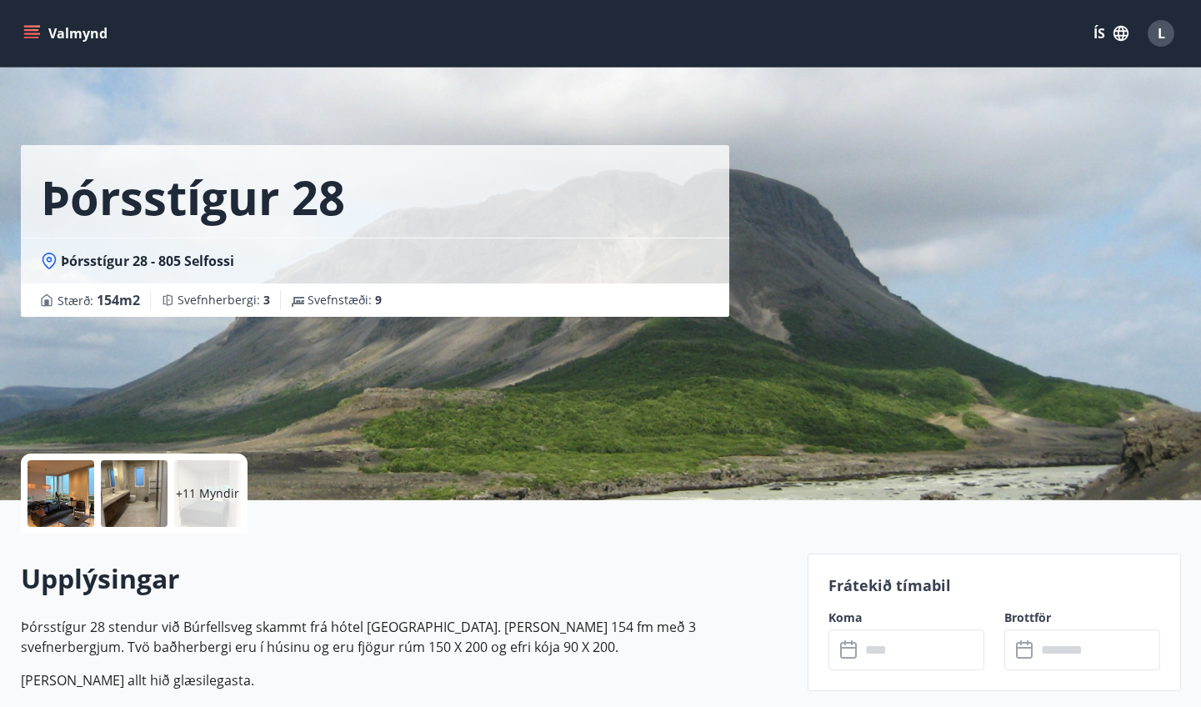
scroll to position [0, 0]
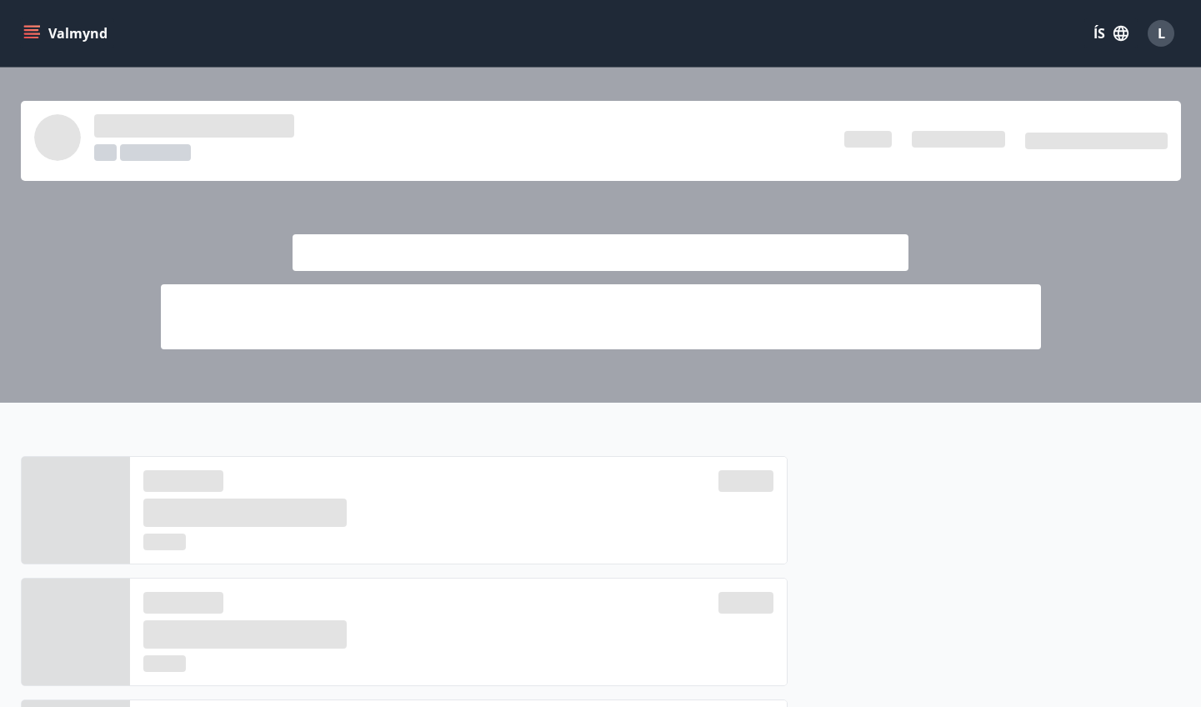
scroll to position [960, 0]
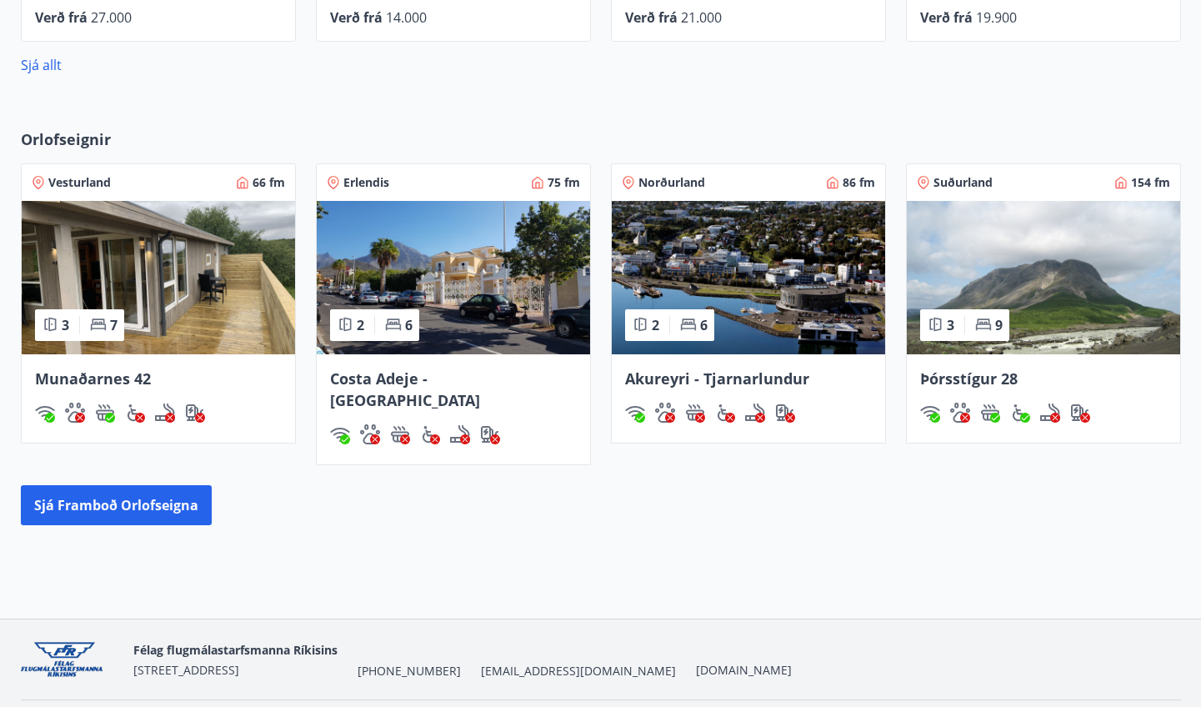
click at [162, 285] on img at bounding box center [158, 277] width 273 height 153
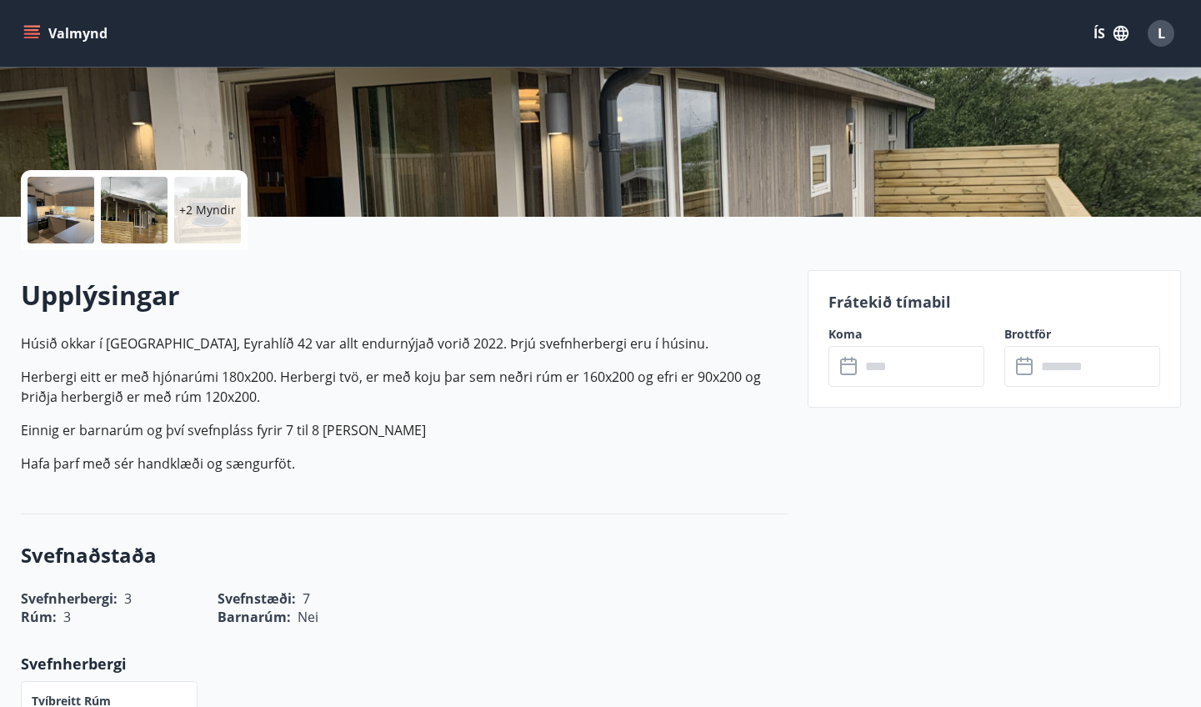
scroll to position [278, 0]
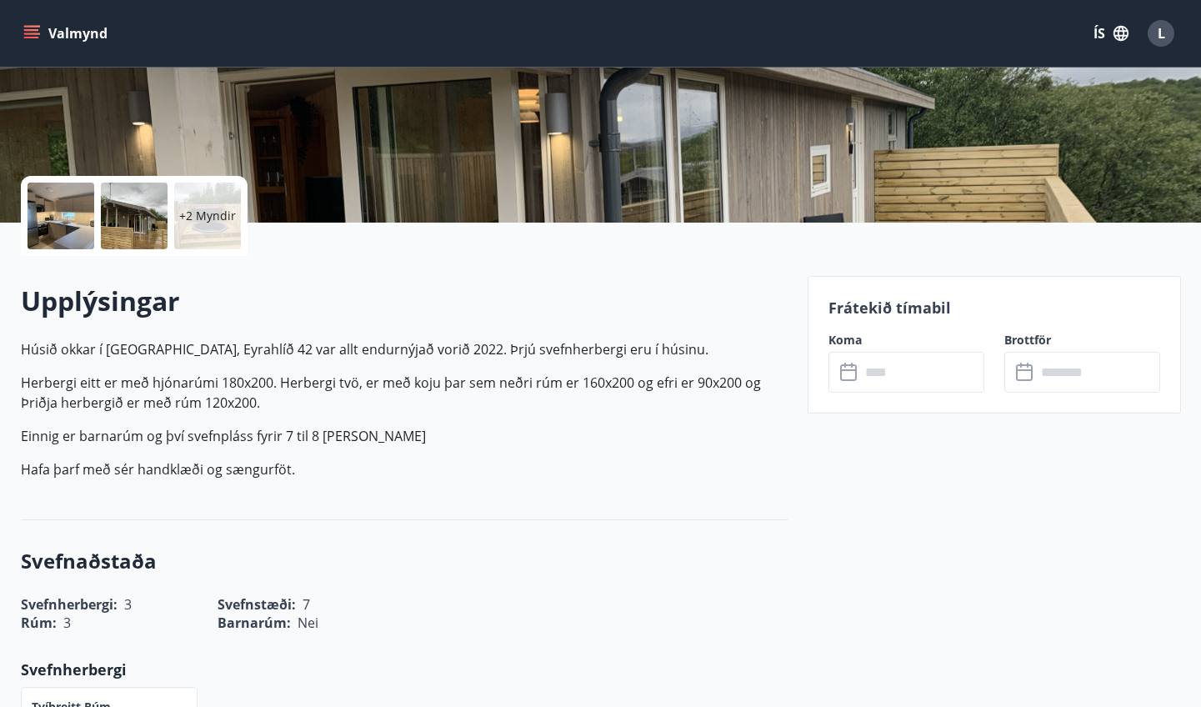
click at [250, 242] on div "+2 Myndir" at bounding box center [404, 216] width 767 height 80
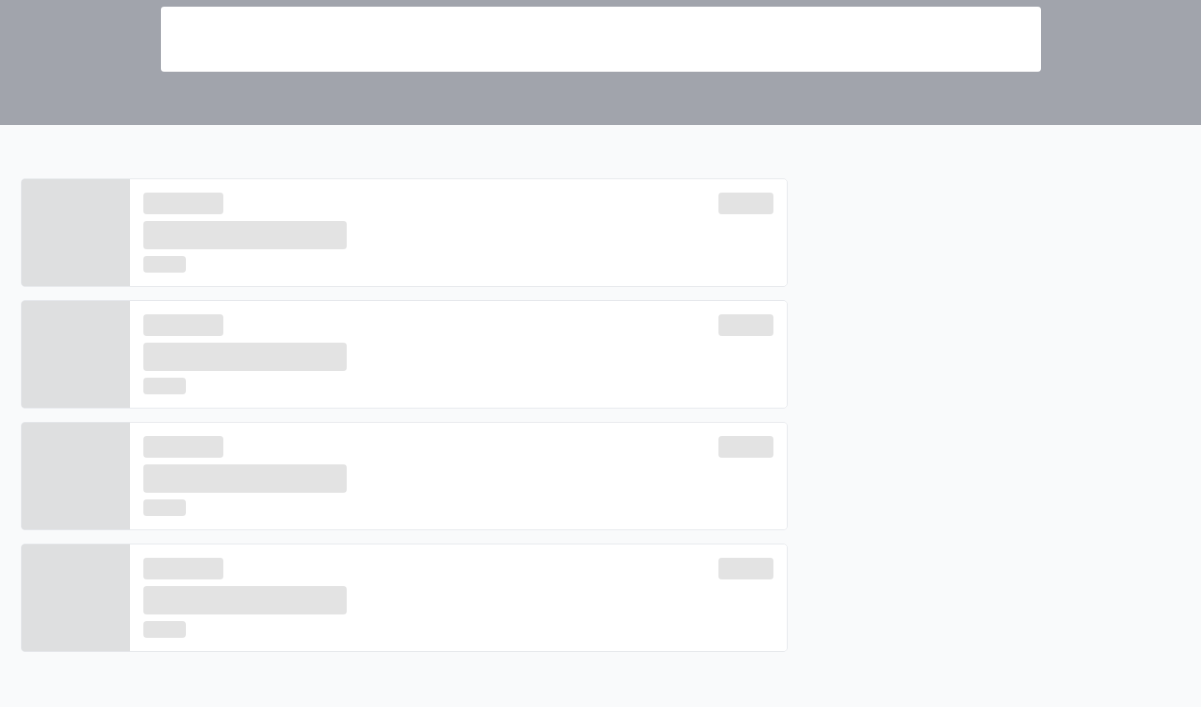
scroll to position [960, 0]
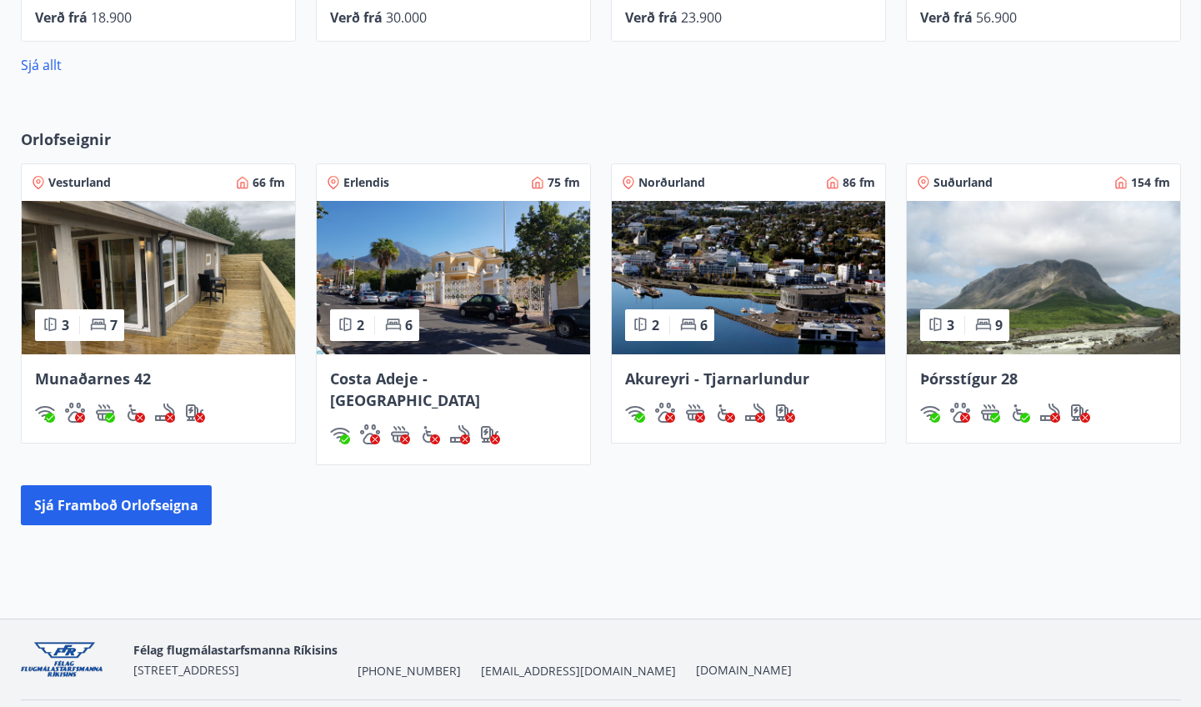
click at [142, 354] on div "Munaðarnes 42" at bounding box center [158, 398] width 273 height 88
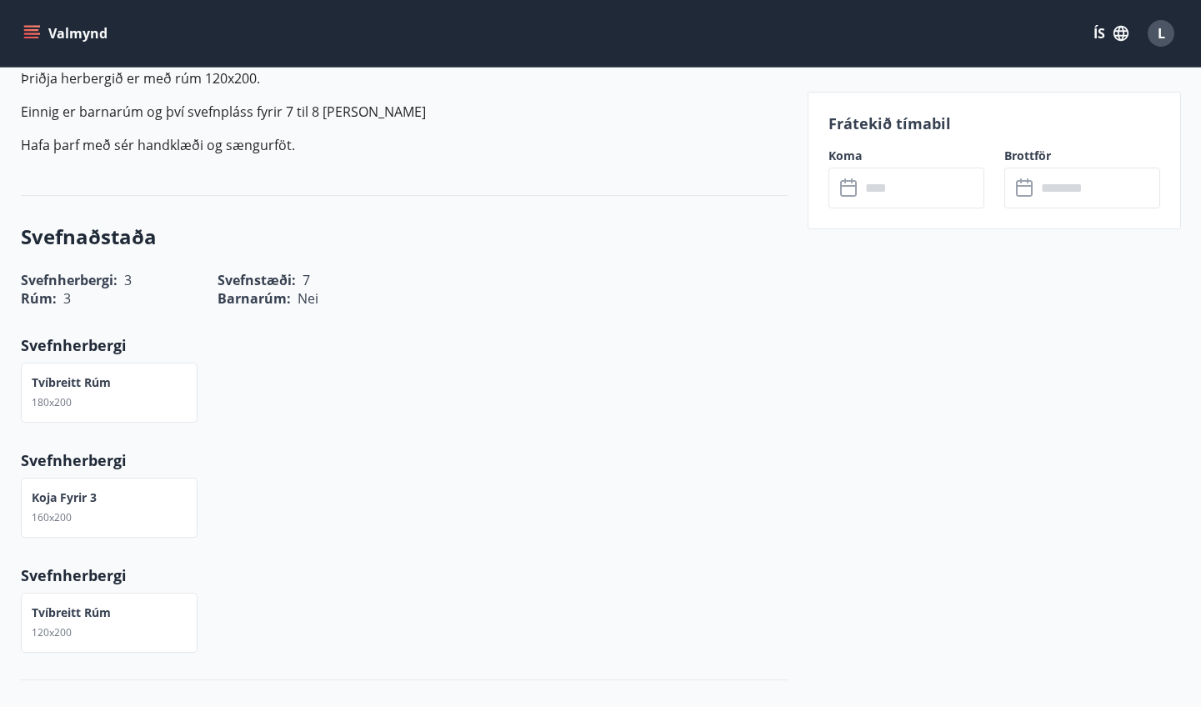
scroll to position [617, 0]
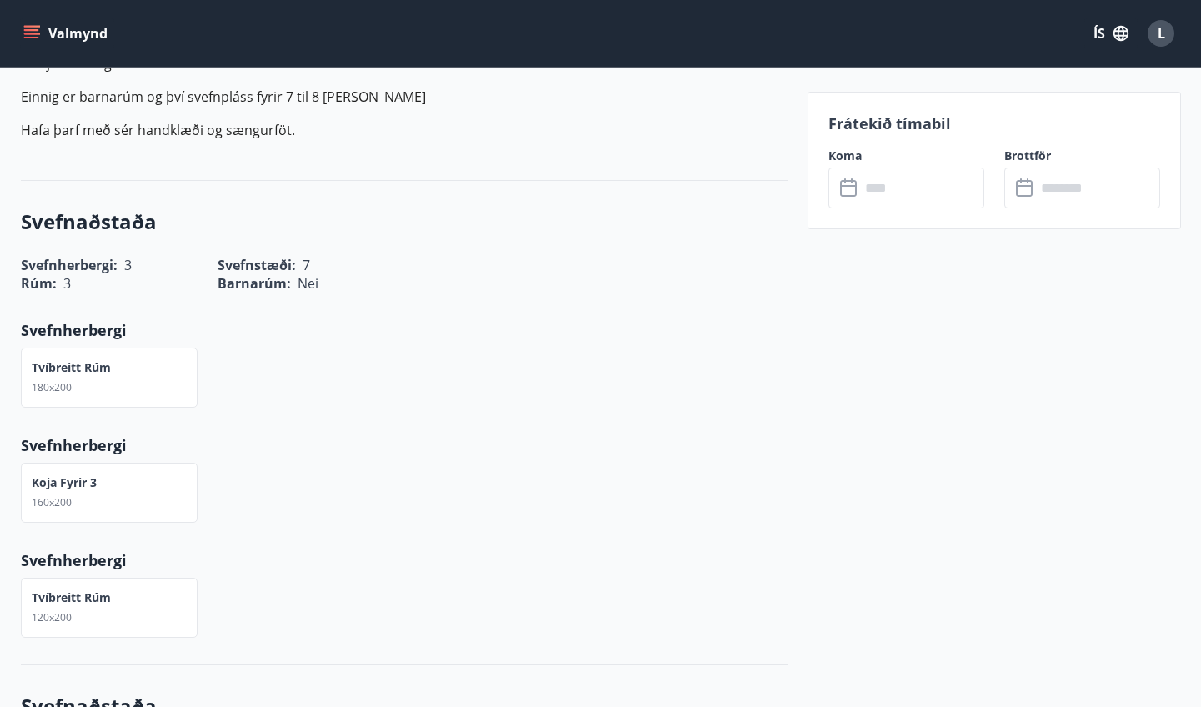
click at [732, 188] on icon at bounding box center [850, 188] width 20 height 20
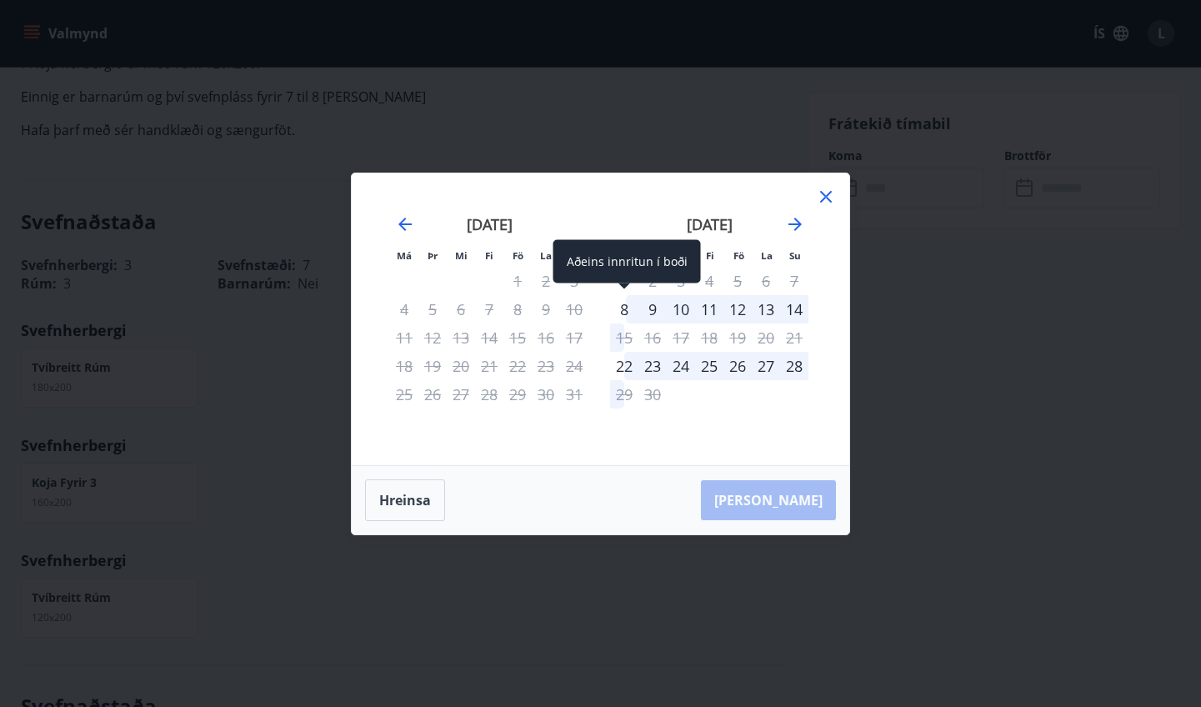
click at [628, 308] on div "8" at bounding box center [624, 309] width 28 height 28
click at [649, 308] on div "9" at bounding box center [653, 309] width 28 height 28
click at [640, 309] on div "9" at bounding box center [653, 309] width 28 height 28
click at [732, 299] on div "12" at bounding box center [738, 309] width 28 height 28
click at [732, 308] on div "12" at bounding box center [738, 309] width 28 height 28
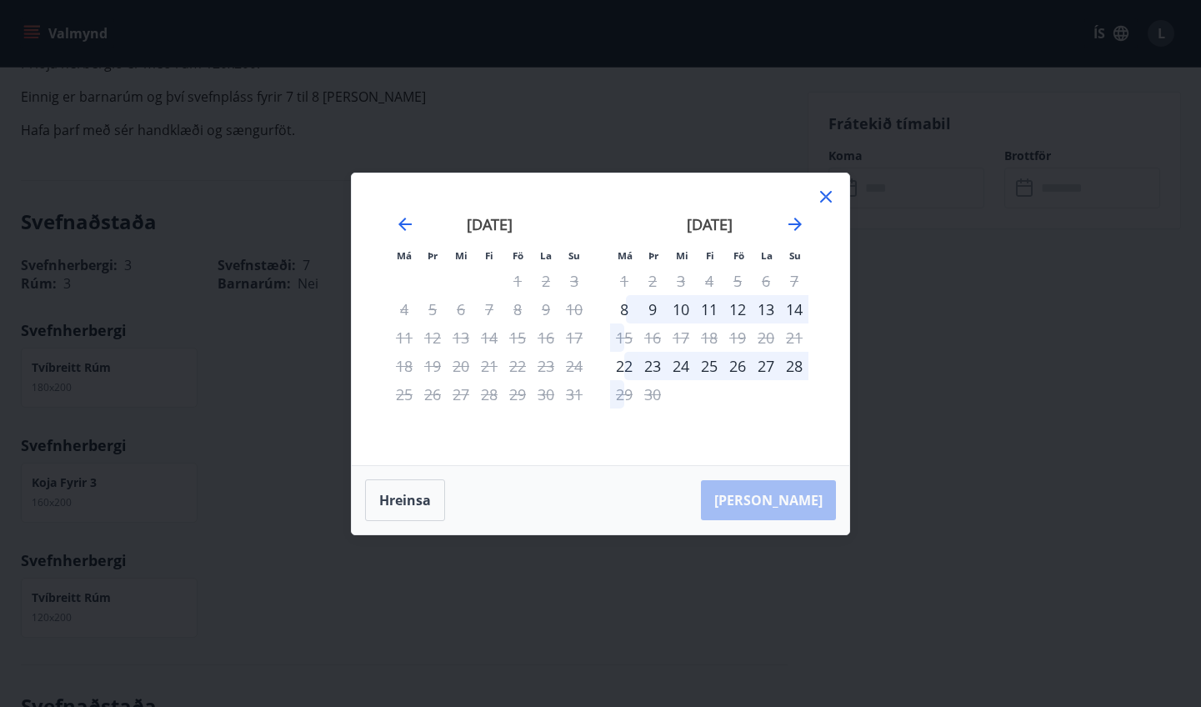
click at [732, 308] on div "14" at bounding box center [794, 309] width 28 height 28
click at [732, 222] on icon "Move forward to switch to the next month." at bounding box center [795, 224] width 20 height 20
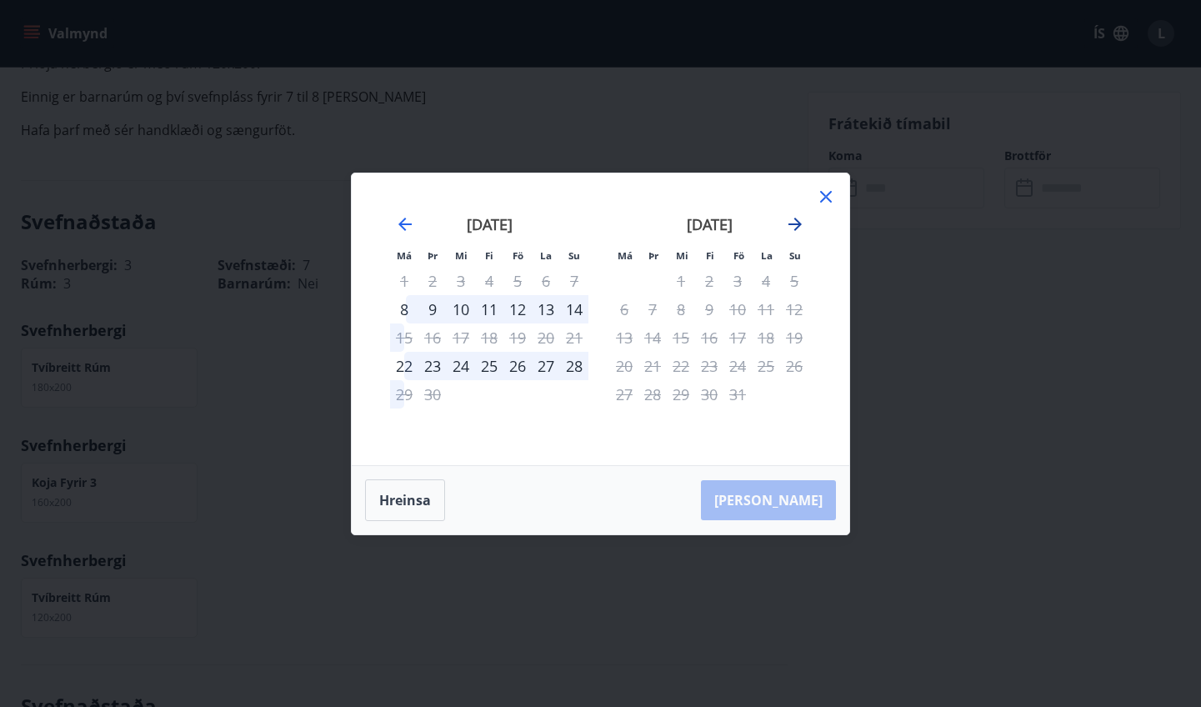
click at [732, 222] on icon "Move forward to switch to the next month." at bounding box center [795, 224] width 20 height 20
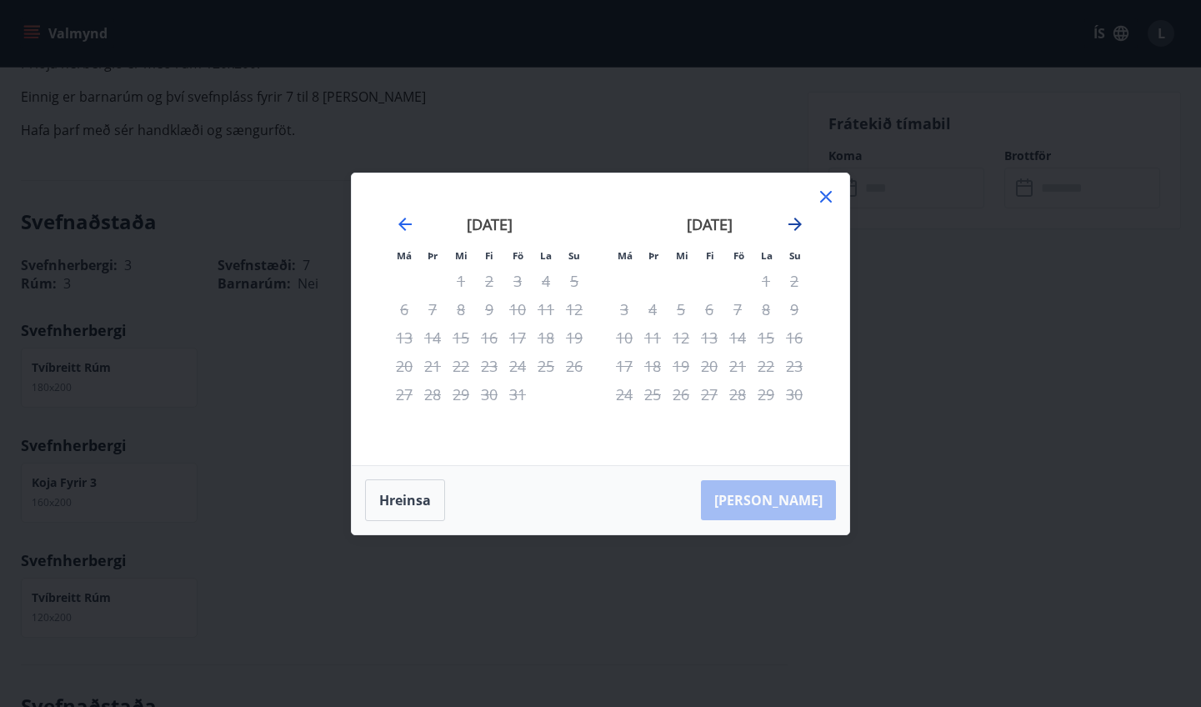
click at [732, 222] on icon "Move forward to switch to the next month." at bounding box center [795, 224] width 20 height 20
click at [732, 205] on icon at bounding box center [826, 197] width 20 height 20
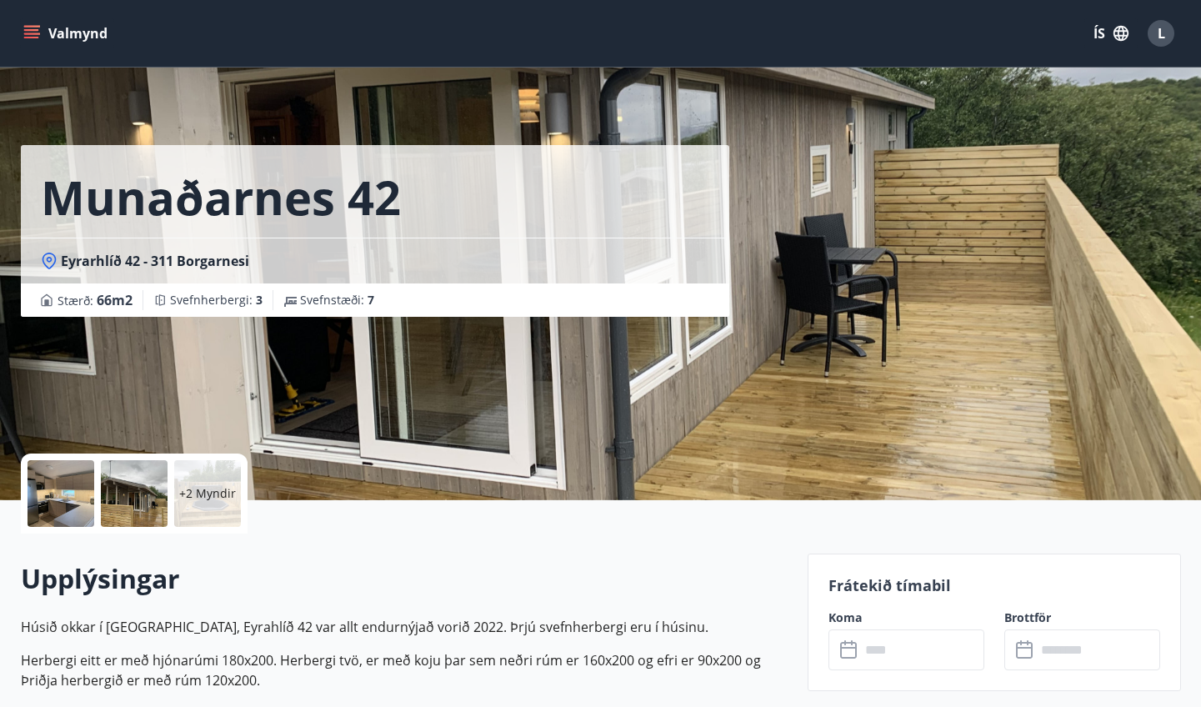
scroll to position [0, 0]
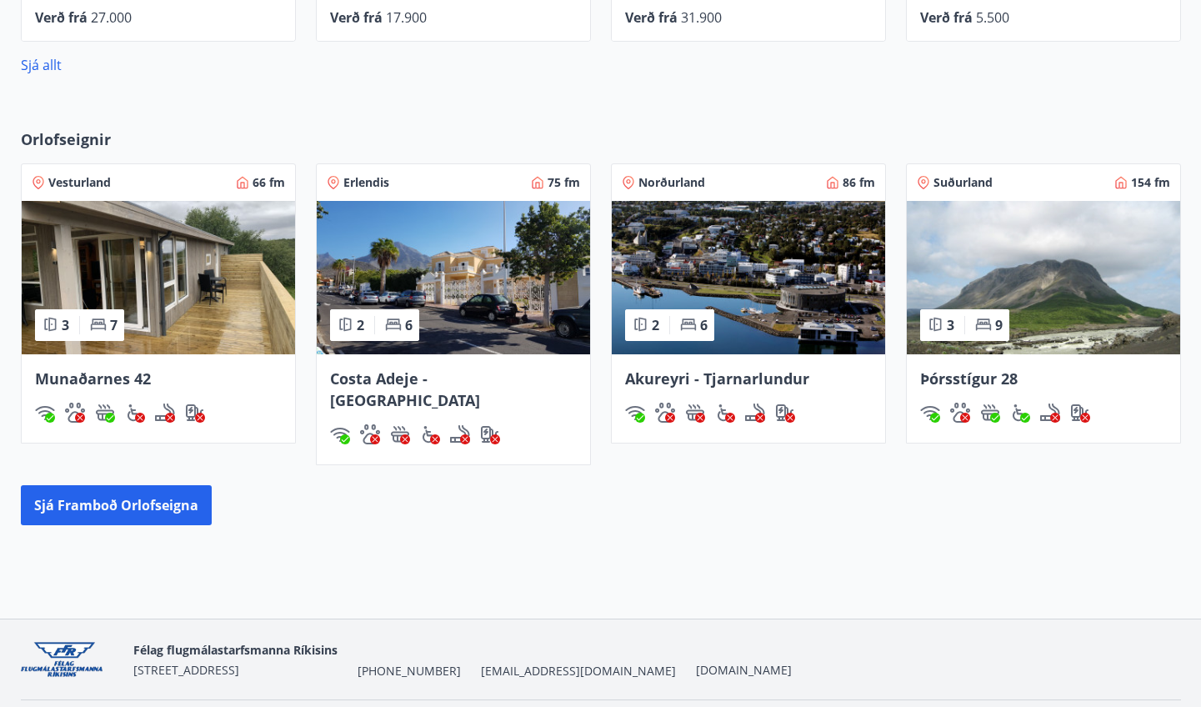
click at [508, 298] on img at bounding box center [453, 277] width 273 height 153
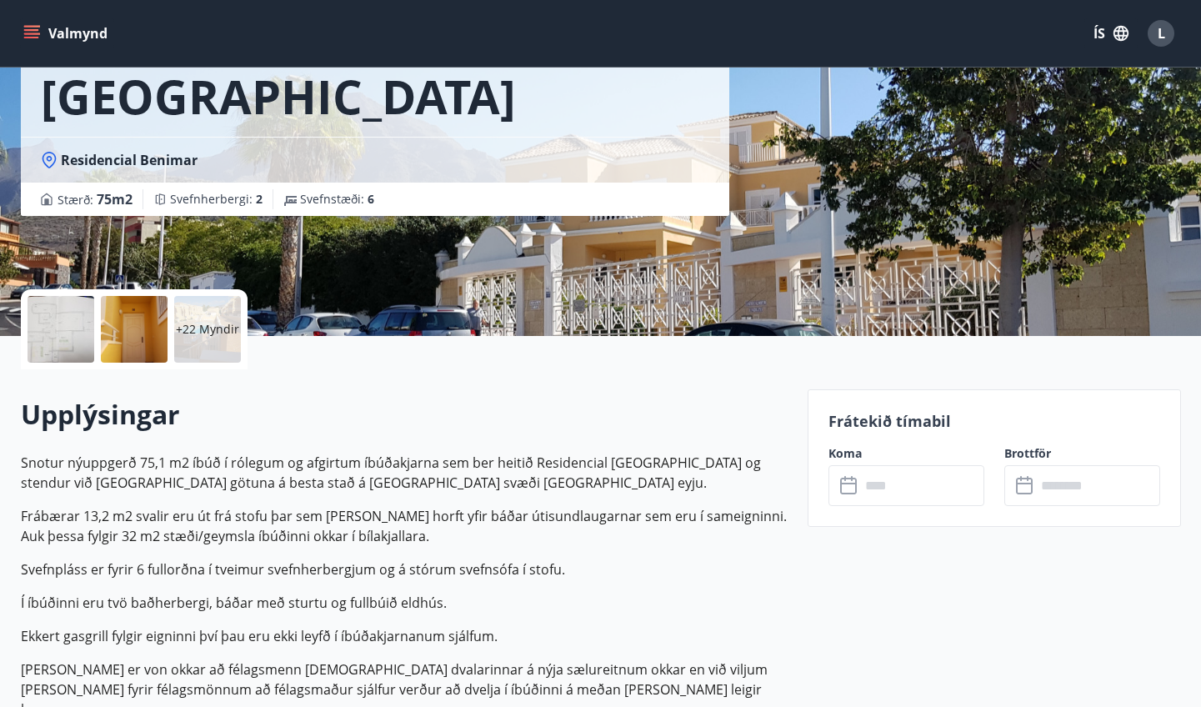
scroll to position [253, 0]
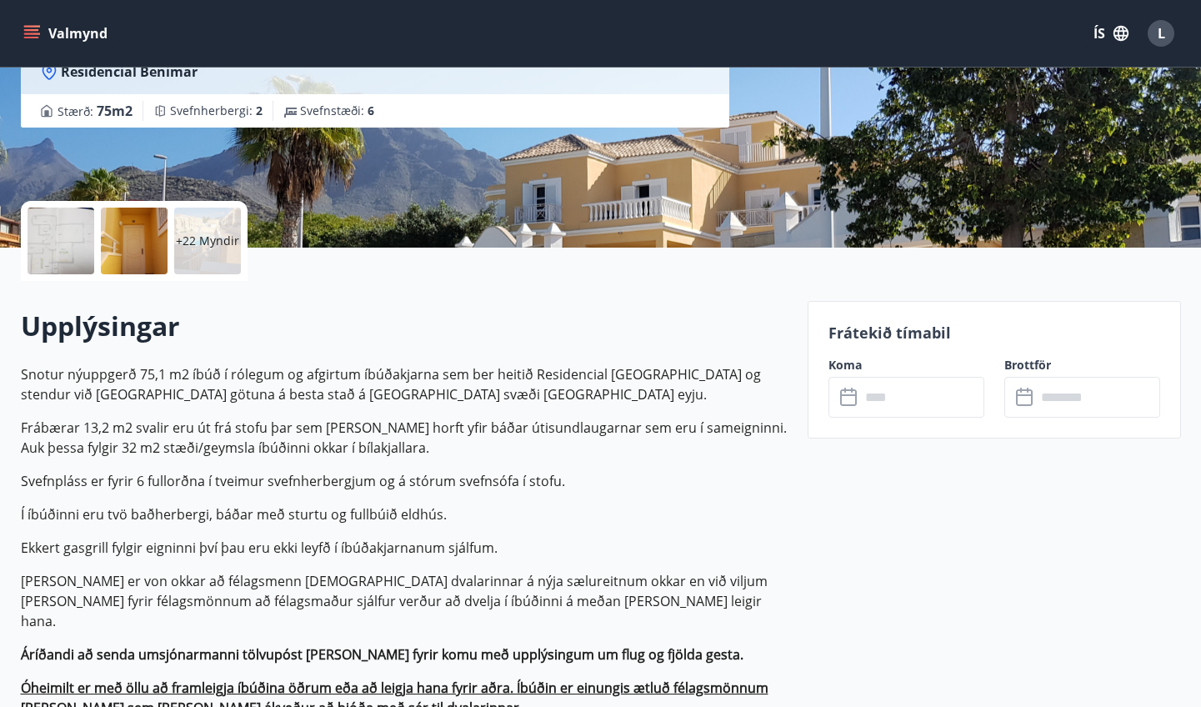
click at [732, 400] on icon at bounding box center [850, 398] width 20 height 20
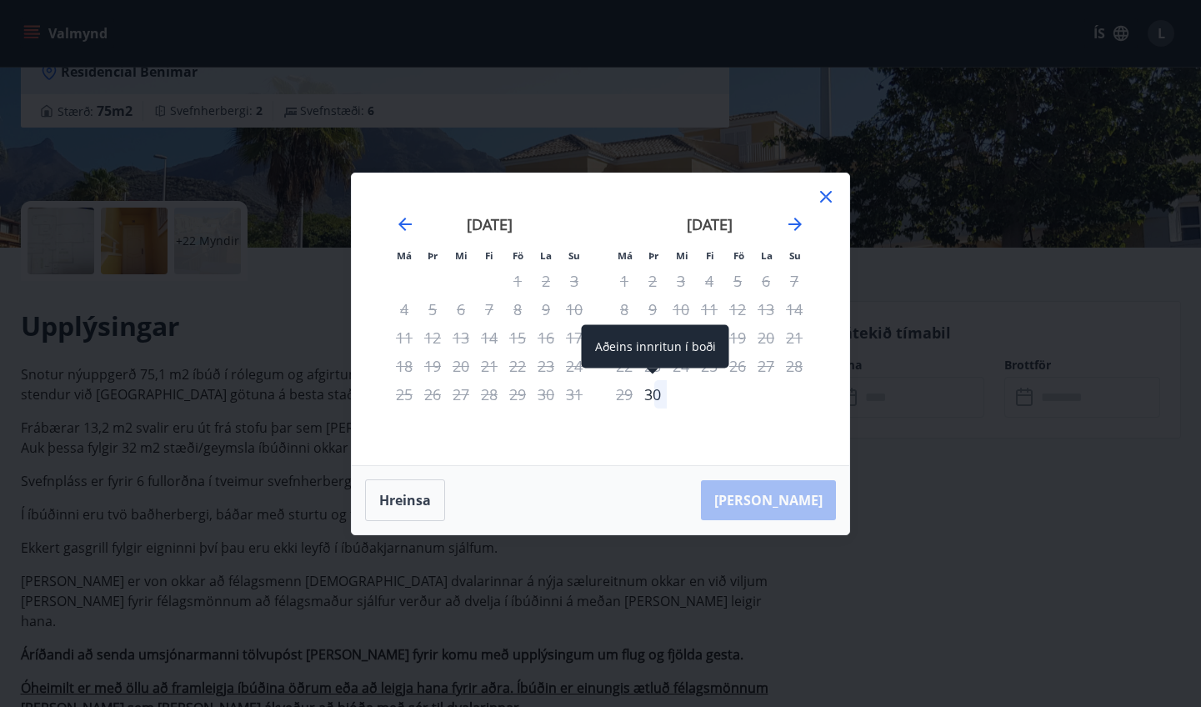
click at [650, 391] on div "30" at bounding box center [653, 394] width 28 height 28
click at [732, 195] on icon at bounding box center [826, 197] width 20 height 20
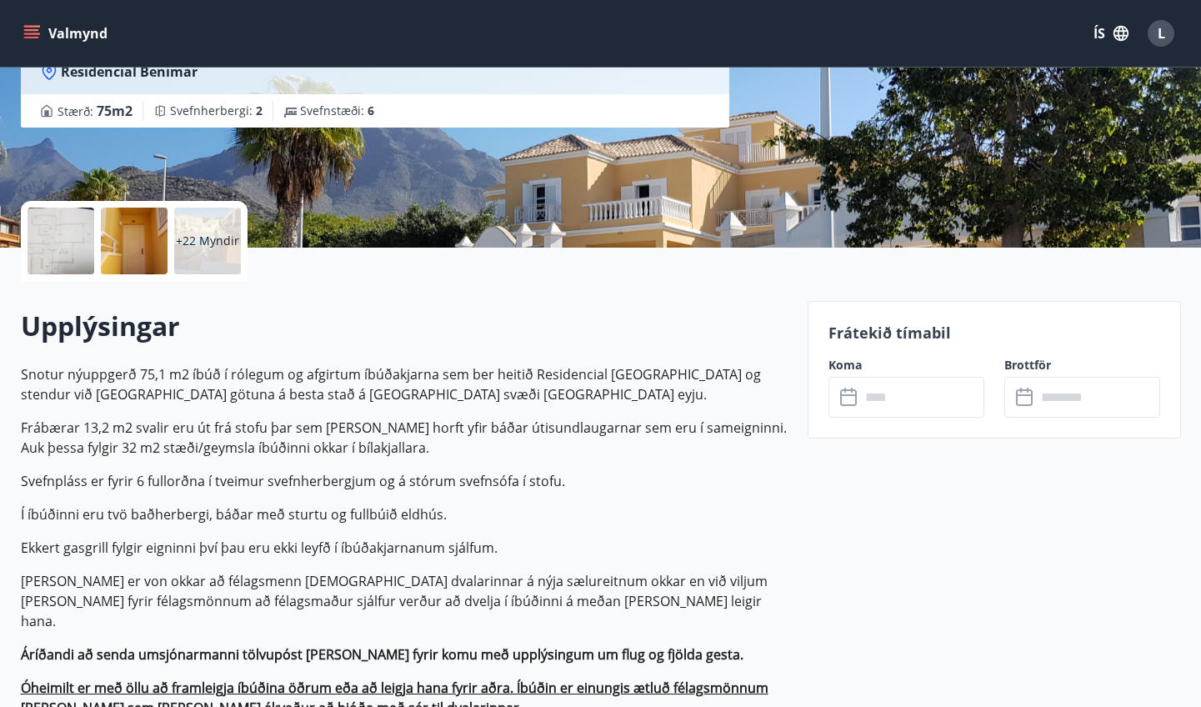
click at [732, 408] on div "​ ​" at bounding box center [1082, 397] width 156 height 41
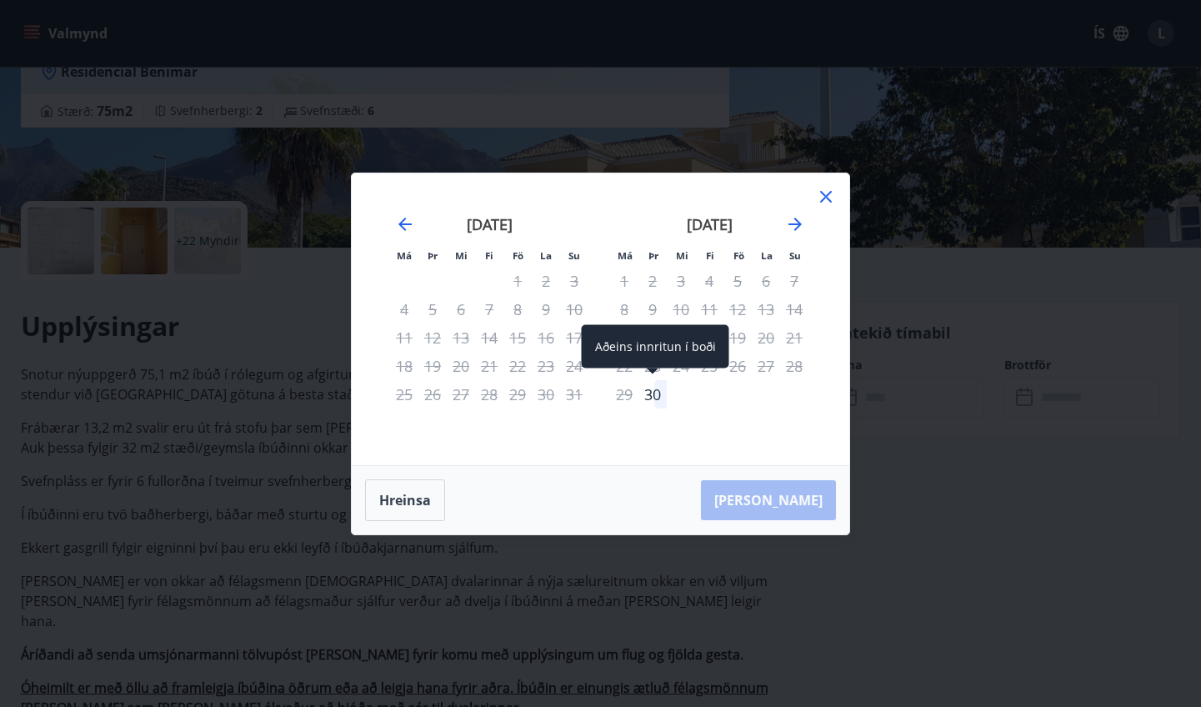
click at [651, 397] on div "30" at bounding box center [653, 394] width 28 height 28
click at [732, 227] on icon "Move forward to switch to the next month." at bounding box center [795, 224] width 20 height 20
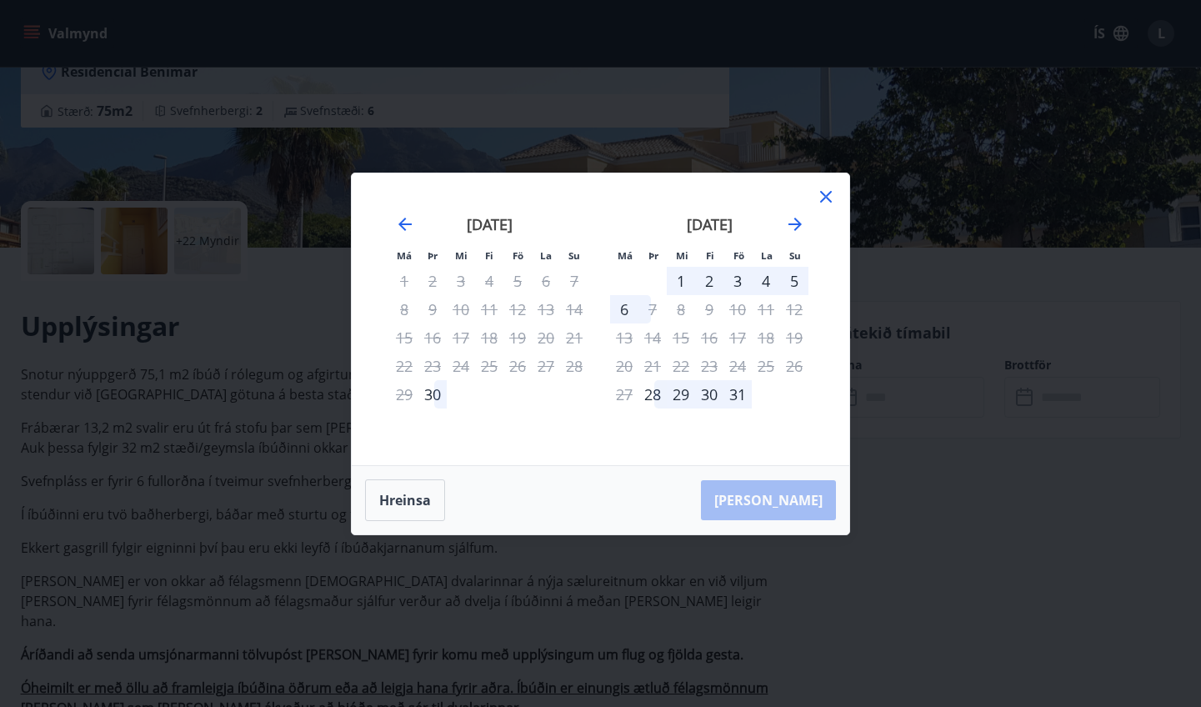
click at [635, 307] on div "6" at bounding box center [624, 309] width 28 height 28
click at [698, 282] on div "2" at bounding box center [709, 281] width 28 height 28
click at [651, 403] on div "28" at bounding box center [653, 394] width 28 height 28
click at [732, 198] on icon at bounding box center [826, 197] width 20 height 20
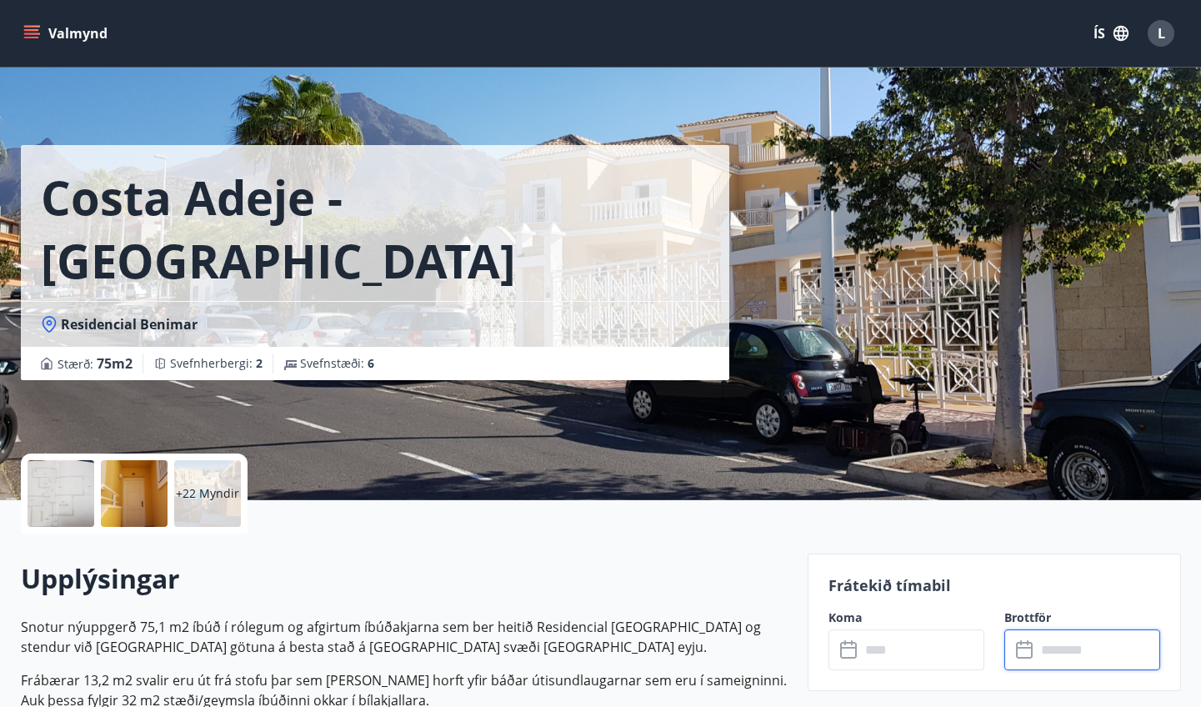
scroll to position [0, 0]
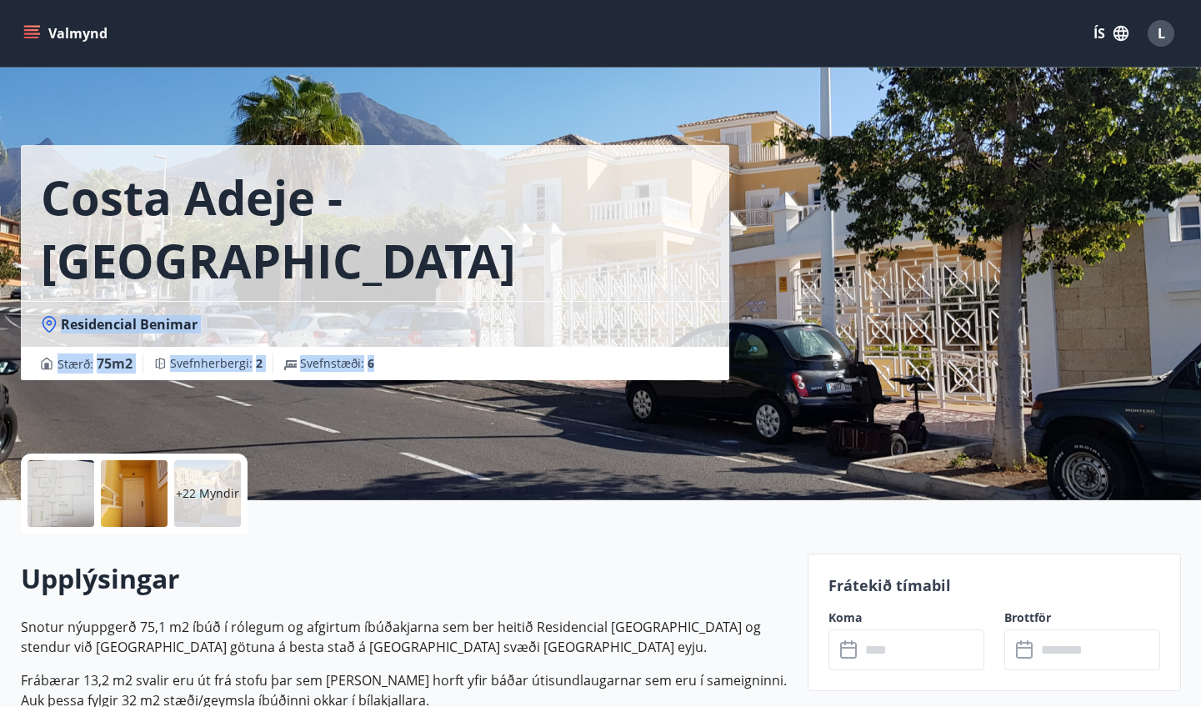
drag, startPoint x: 602, startPoint y: 370, endPoint x: 539, endPoint y: 230, distance: 153.4
click at [539, 238] on div "Costa Adeje -Tenerife Residencial Benimar Stærð : 75 m2 [GEOGRAPHIC_DATA] : 2 S…" at bounding box center [408, 250] width 774 height 500
